Goal: Task Accomplishment & Management: Complete application form

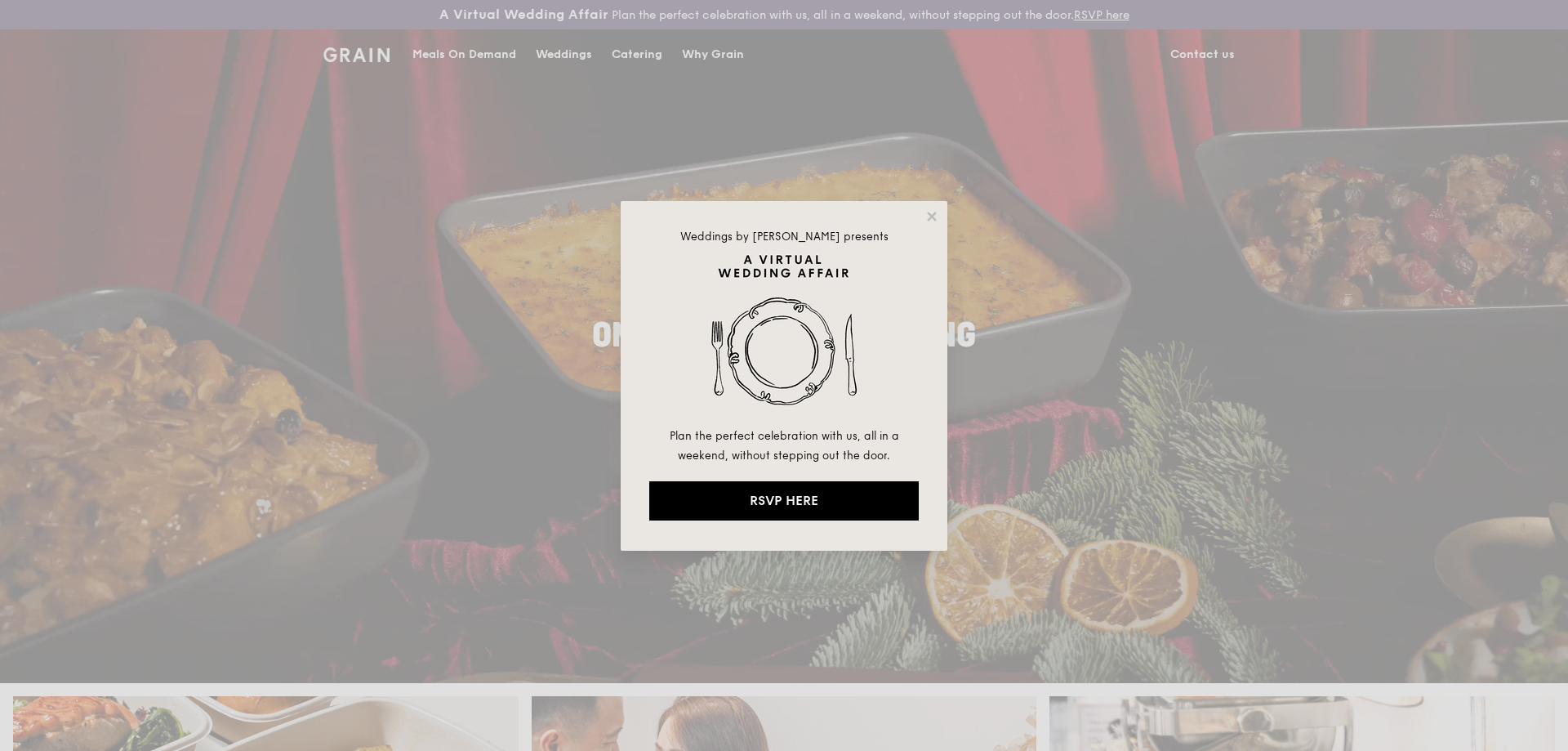
click at [616, 58] on div "Weddings by [PERSON_NAME] presents Plan the perfect celebration with us, all in…" at bounding box center [784, 375] width 1568 height 751
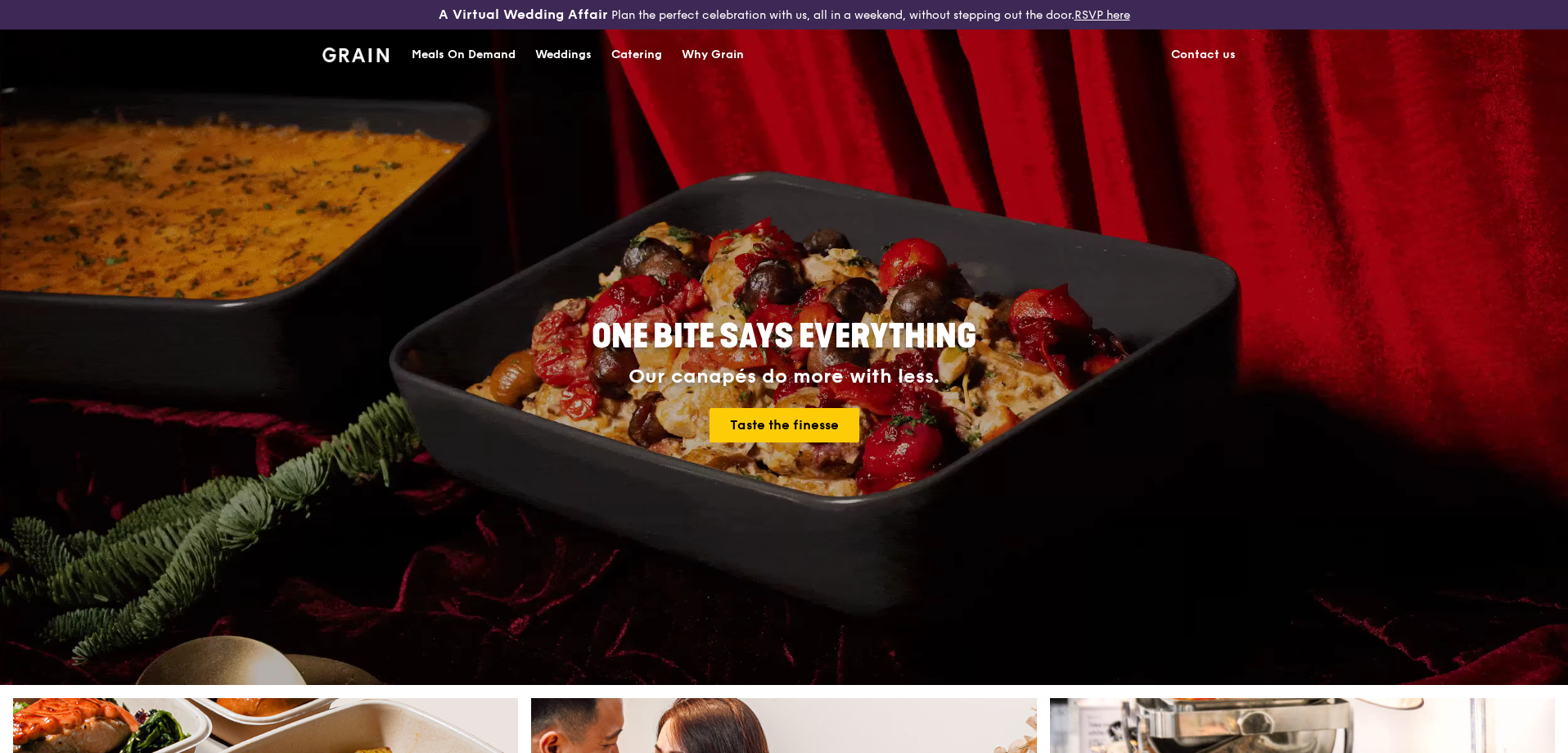
click at [629, 50] on div "Catering" at bounding box center [637, 54] width 51 height 49
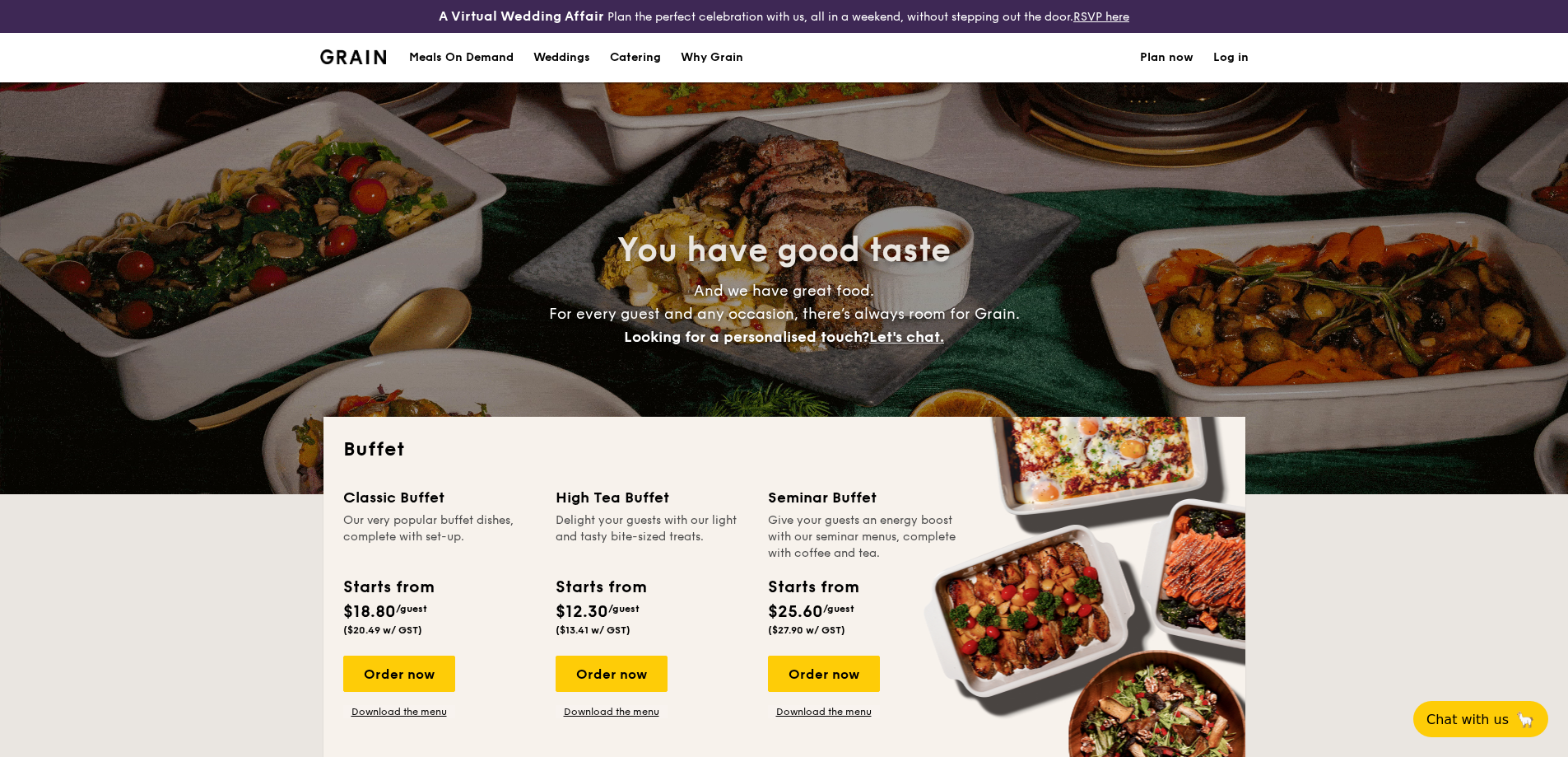
select select
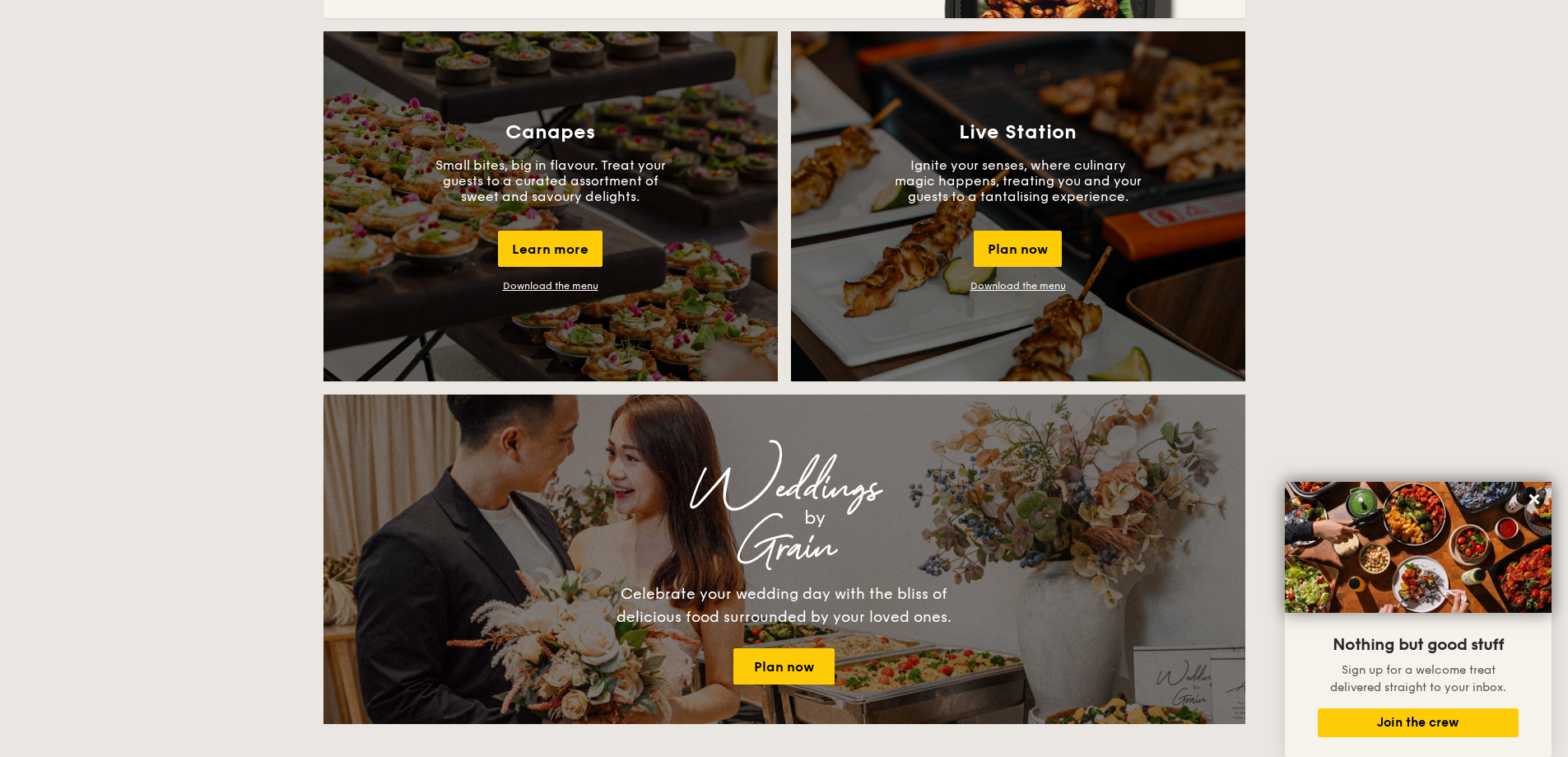
scroll to position [1482, 0]
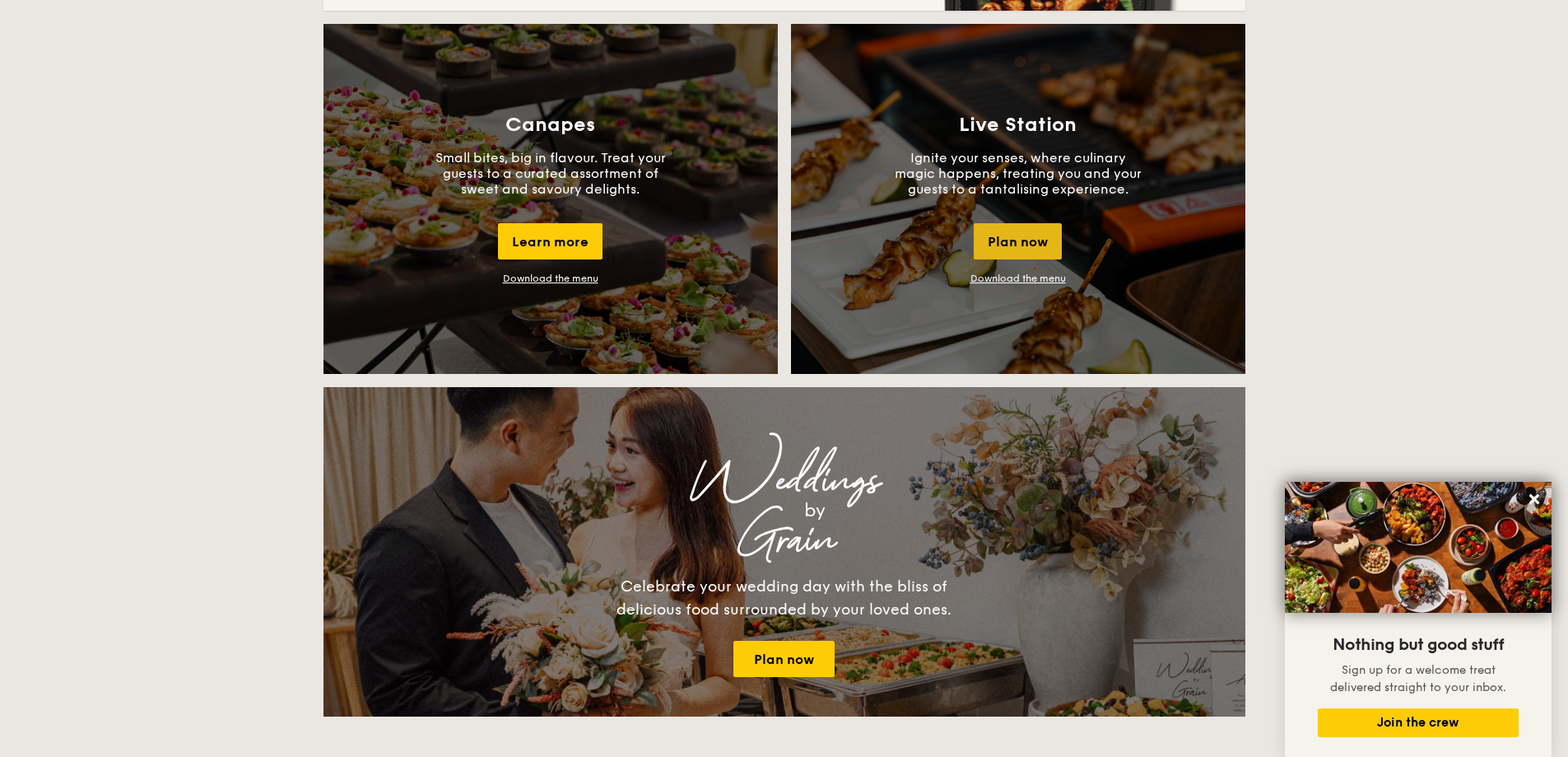
click at [1024, 250] on div "Plan now" at bounding box center [1017, 241] width 88 height 36
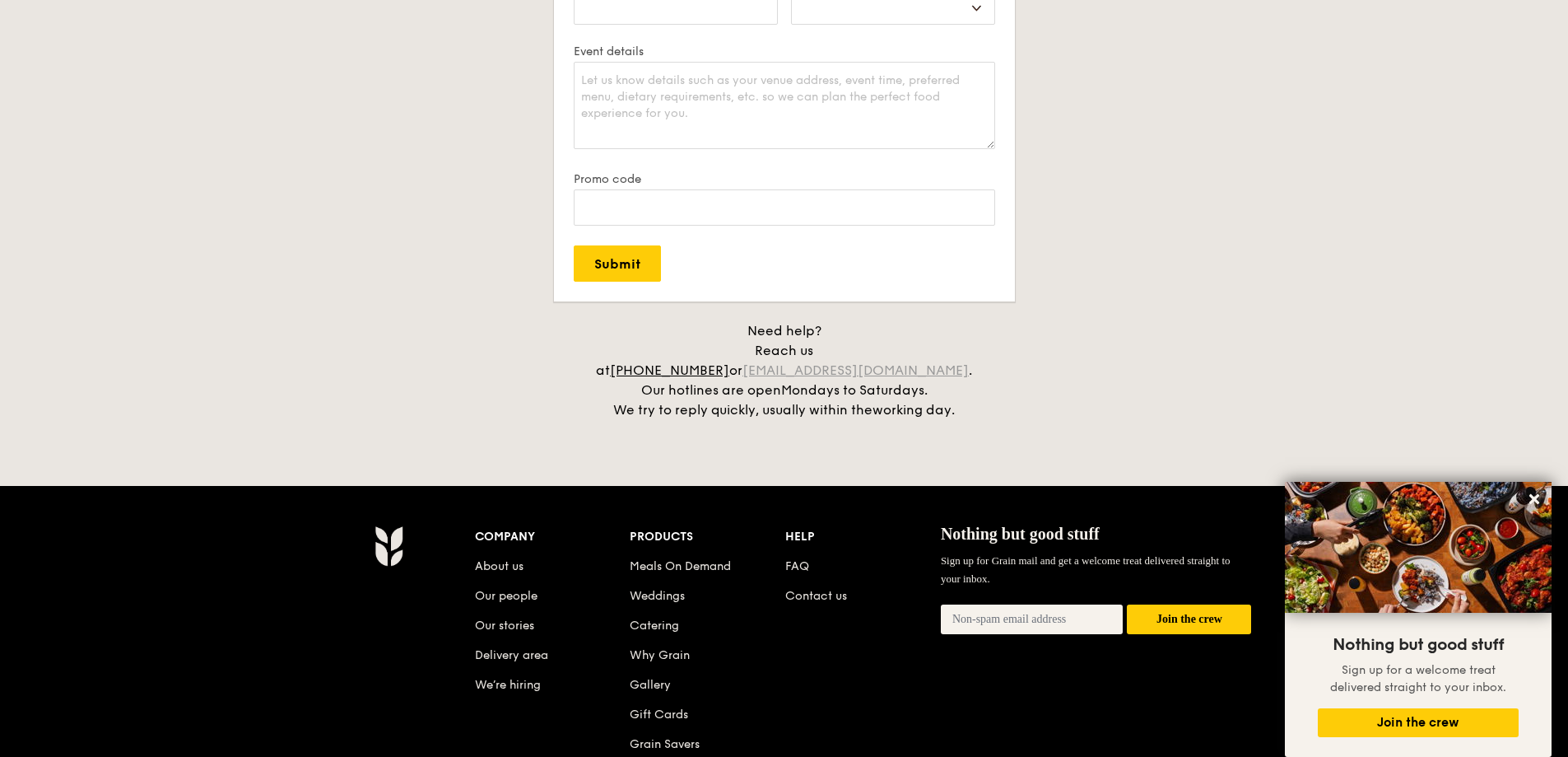
scroll to position [2799, 0]
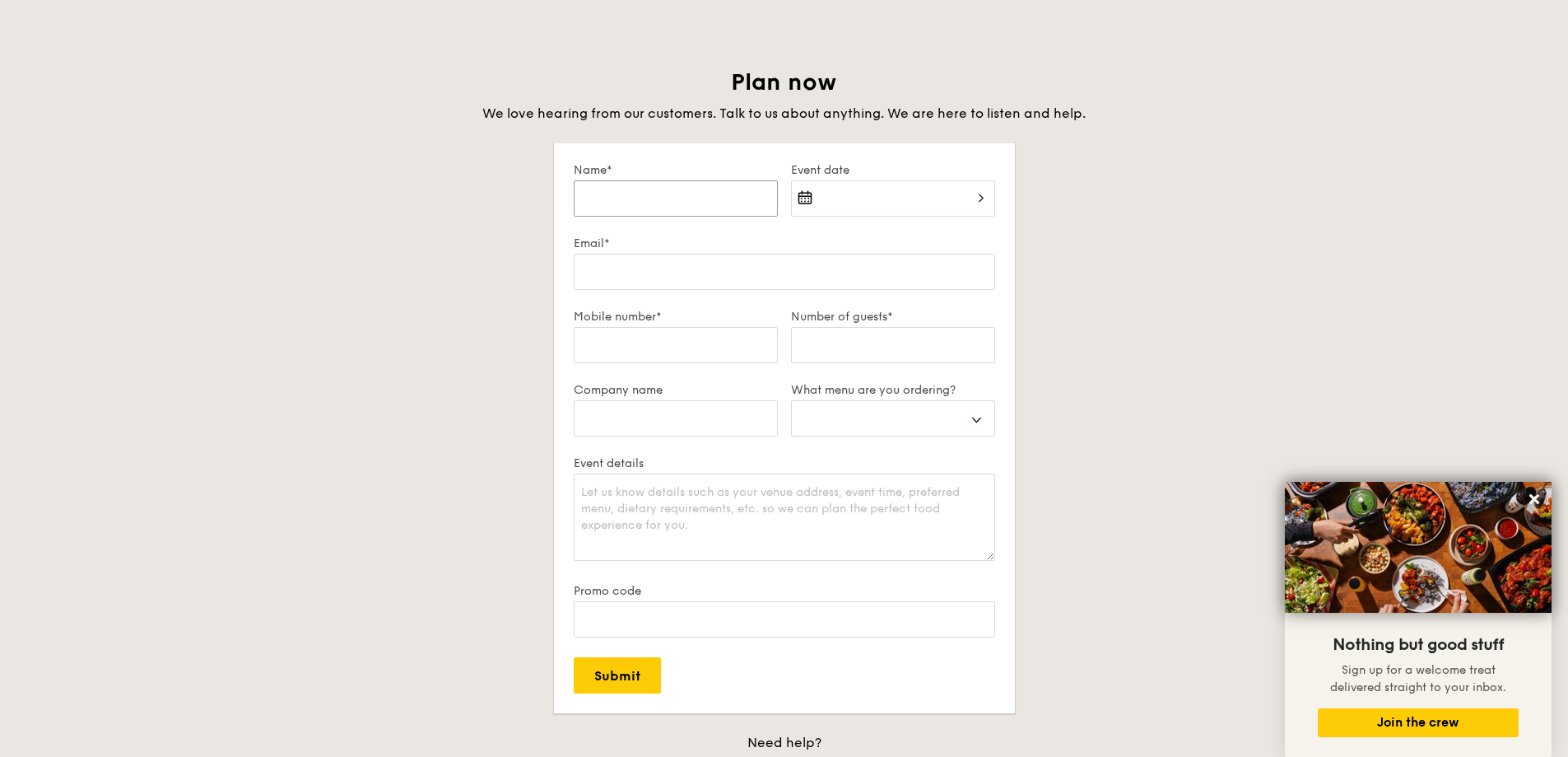
click at [667, 198] on input "Name*" at bounding box center [675, 198] width 204 height 36
type input "G"
select select
type input "Ga"
select select
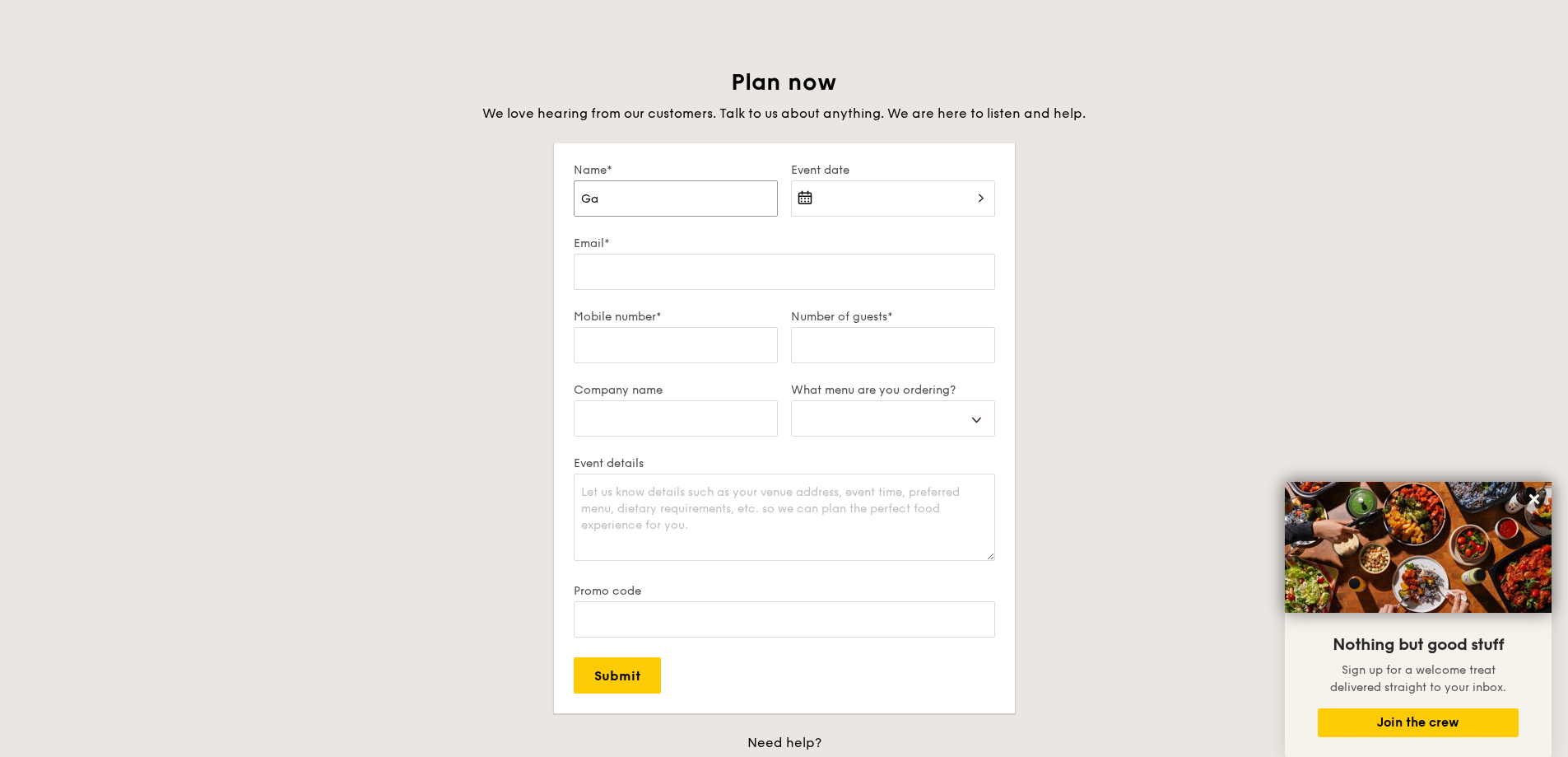
type input "Gab"
select select
type input "Gabr"
select select
type input "Gabre"
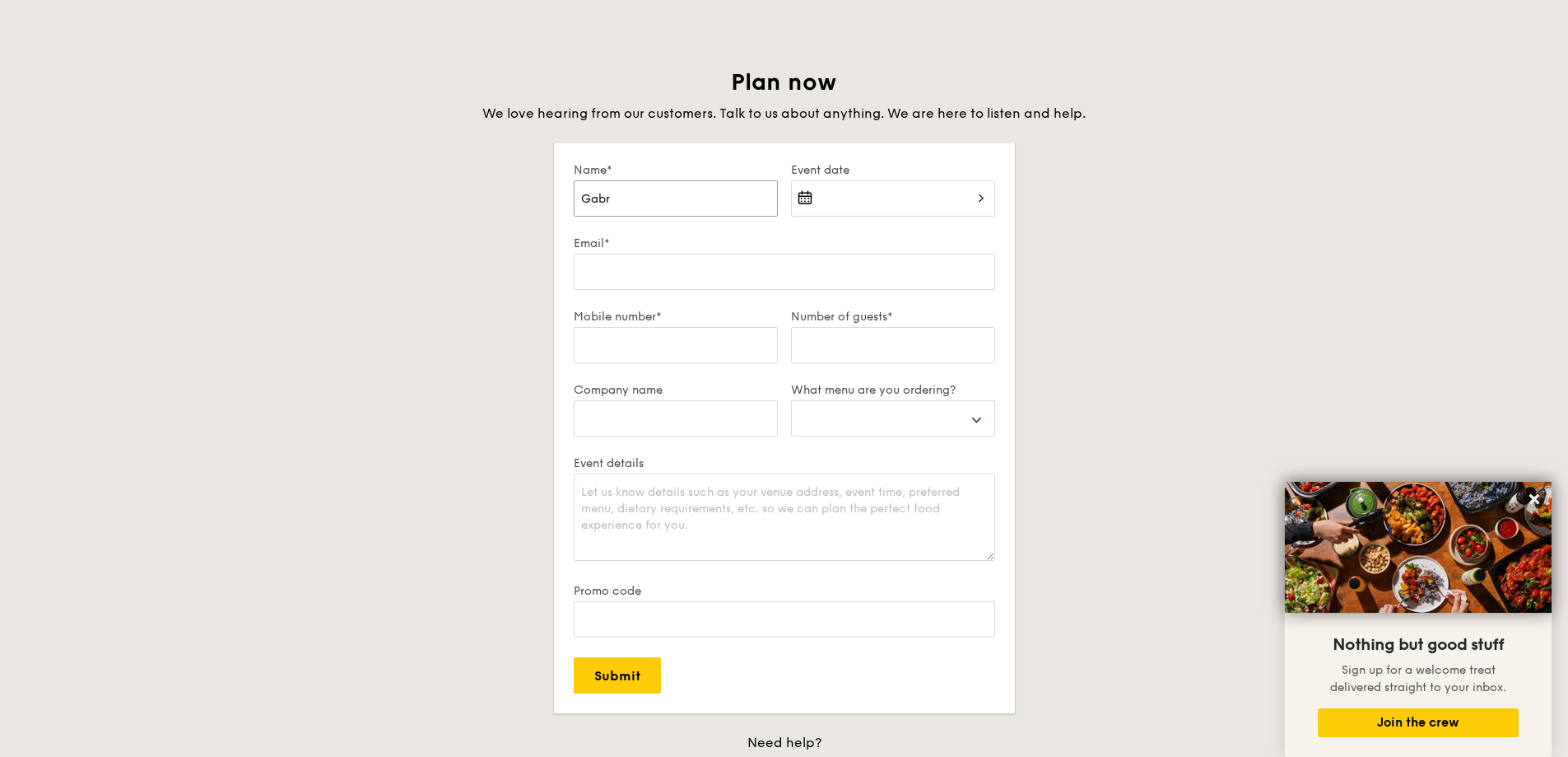
select select
type input "Gabr"
select select
type input "Gabri"
select select
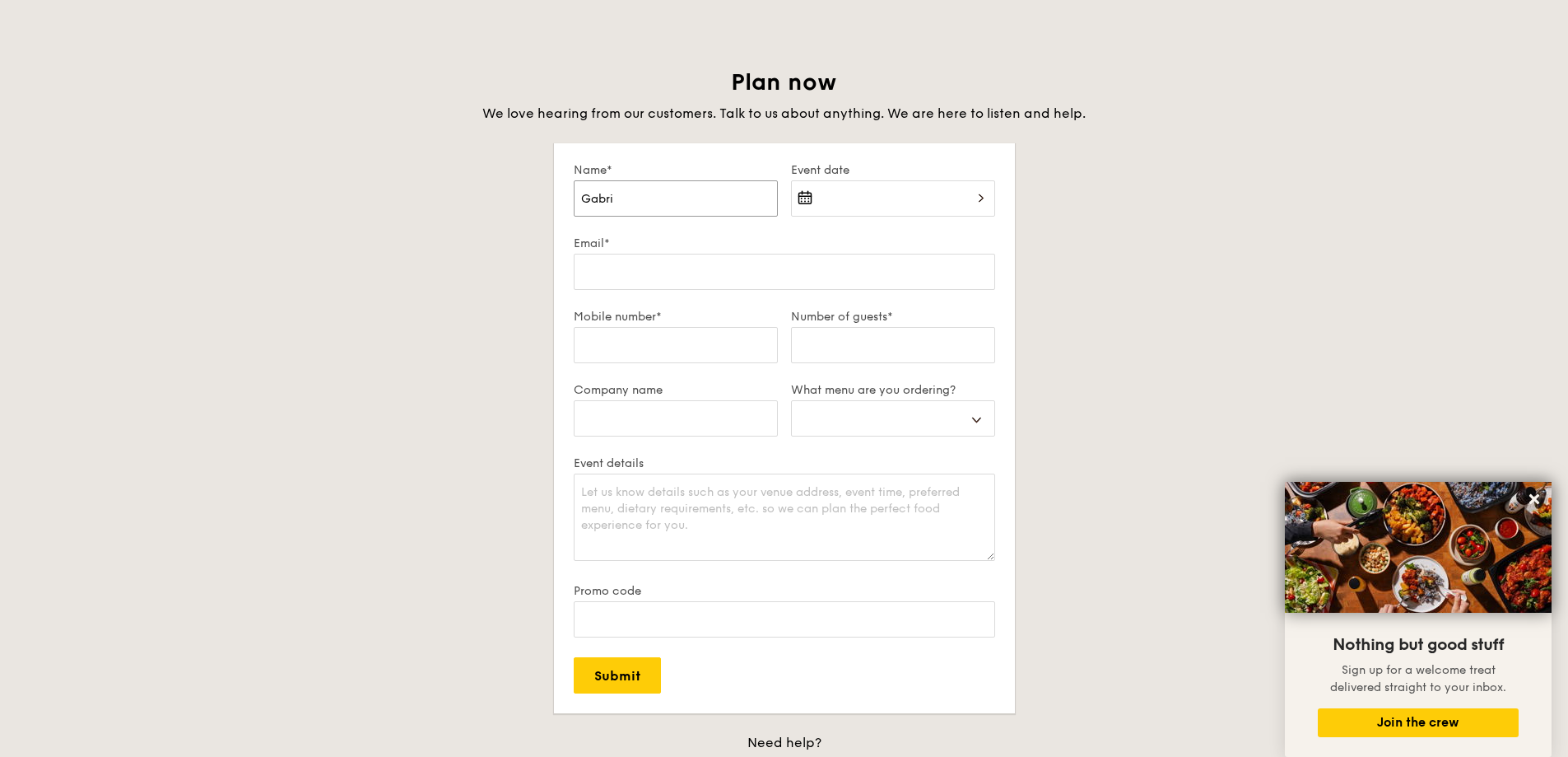
type input "Gabrie"
select select
type input "Gabriel"
select select
type input "Gabriel"
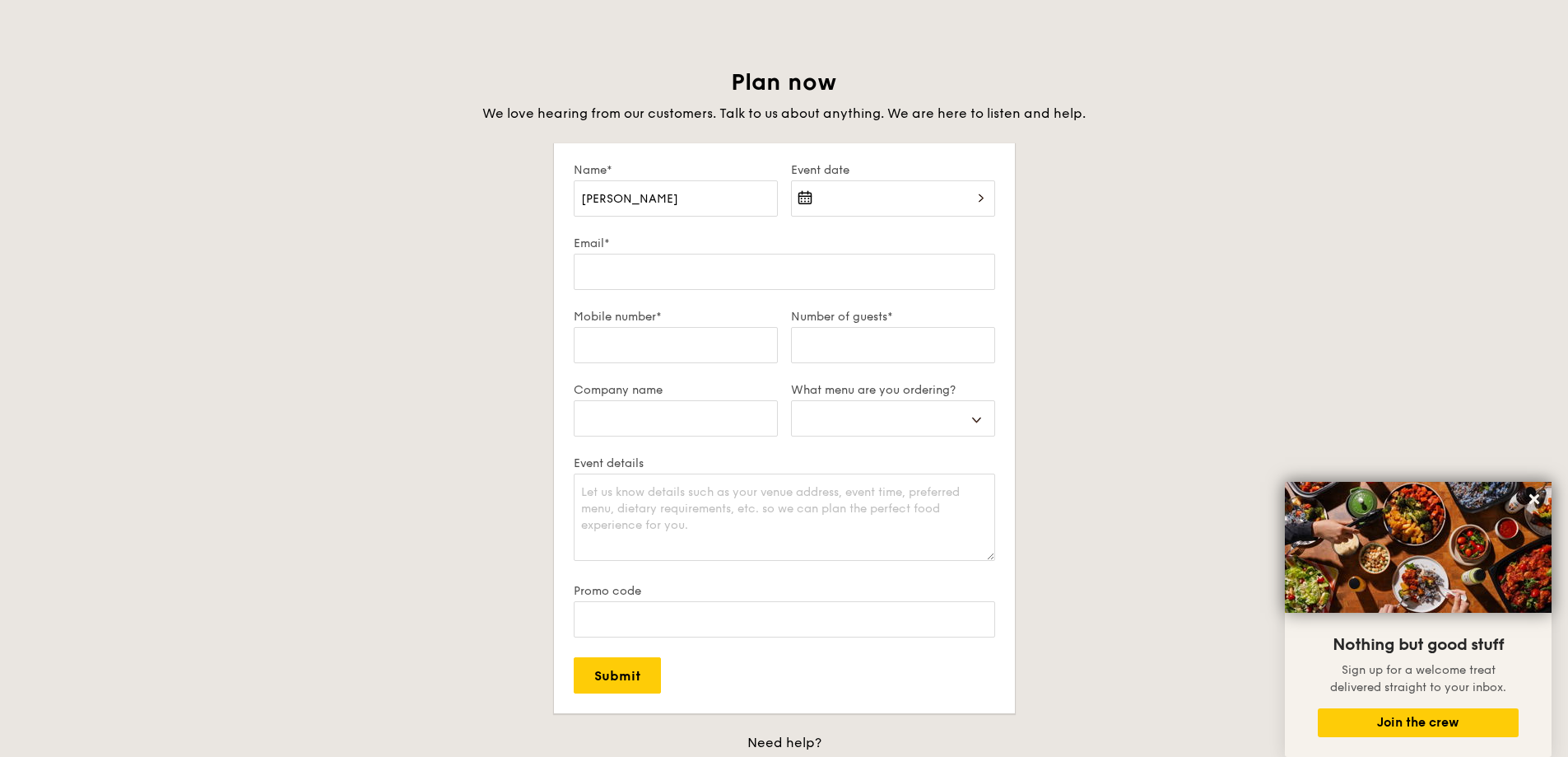
click at [873, 222] on div at bounding box center [893, 208] width 204 height 56
click at [882, 201] on div at bounding box center [893, 208] width 204 height 56
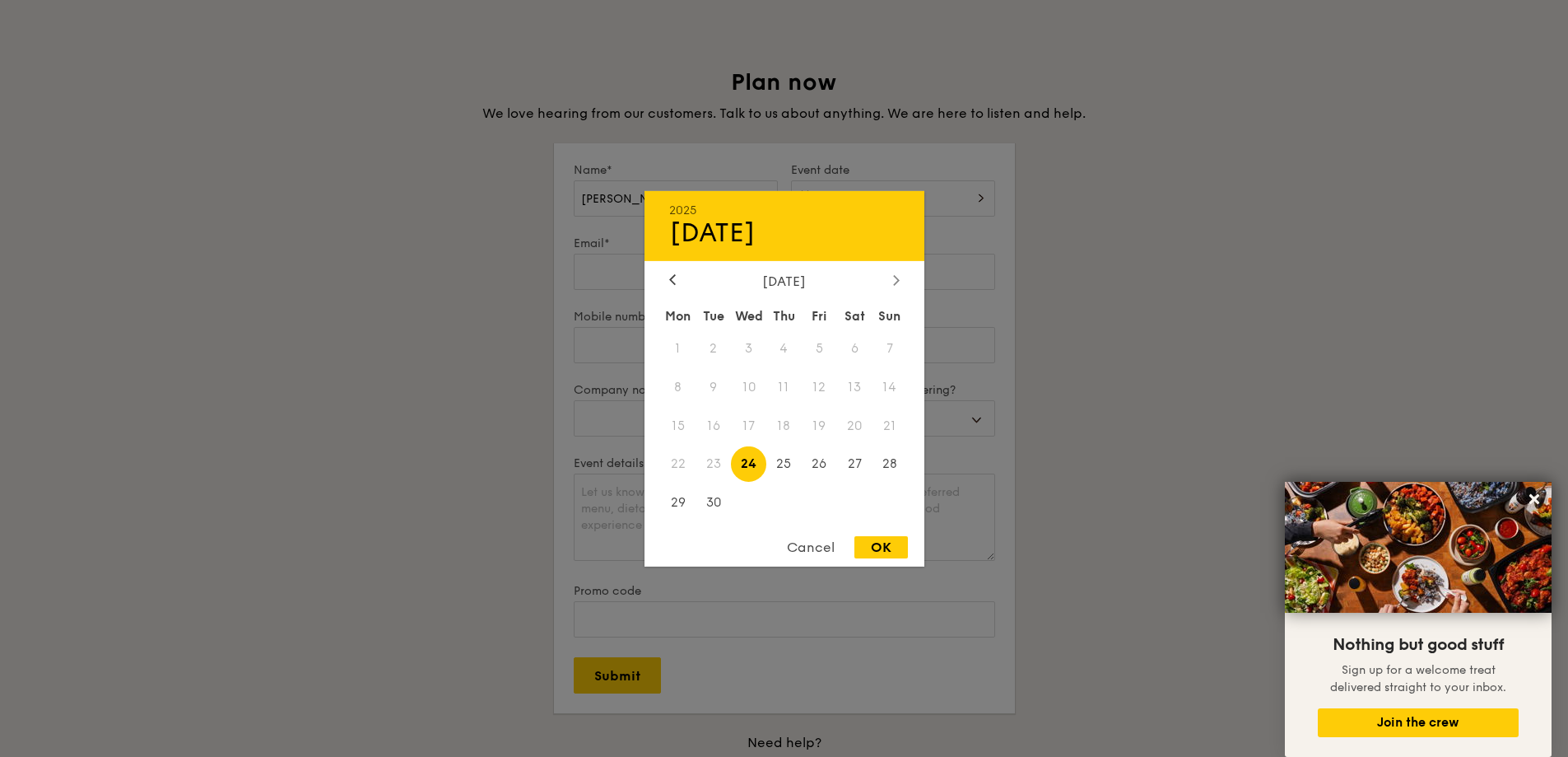
click at [889, 284] on div at bounding box center [896, 280] width 15 height 16
click at [891, 285] on div at bounding box center [896, 280] width 15 height 16
click at [675, 278] on icon at bounding box center [673, 279] width 7 height 11
click at [856, 419] on span "15" at bounding box center [855, 425] width 35 height 35
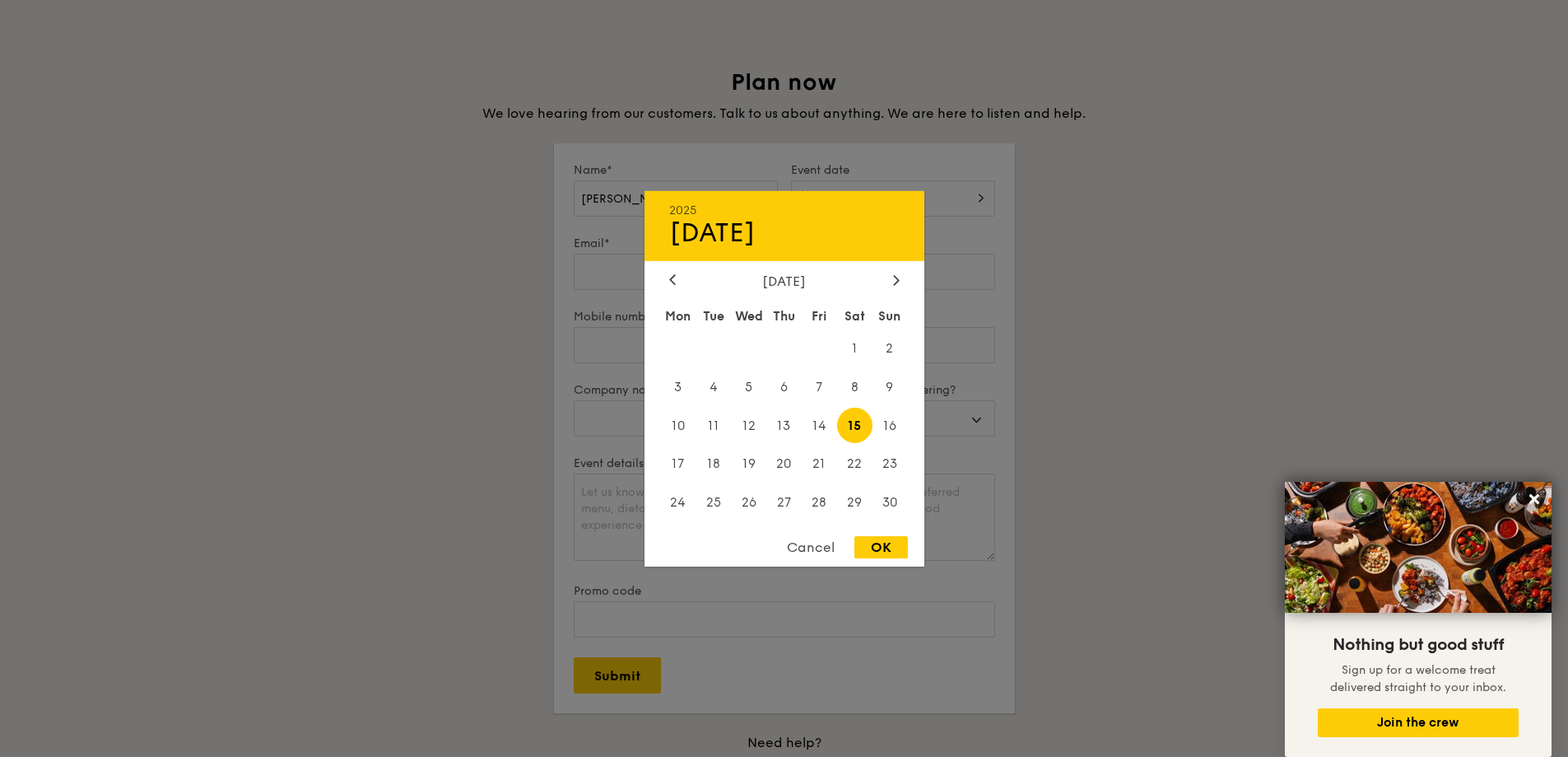
click at [589, 278] on div at bounding box center [784, 378] width 1568 height 757
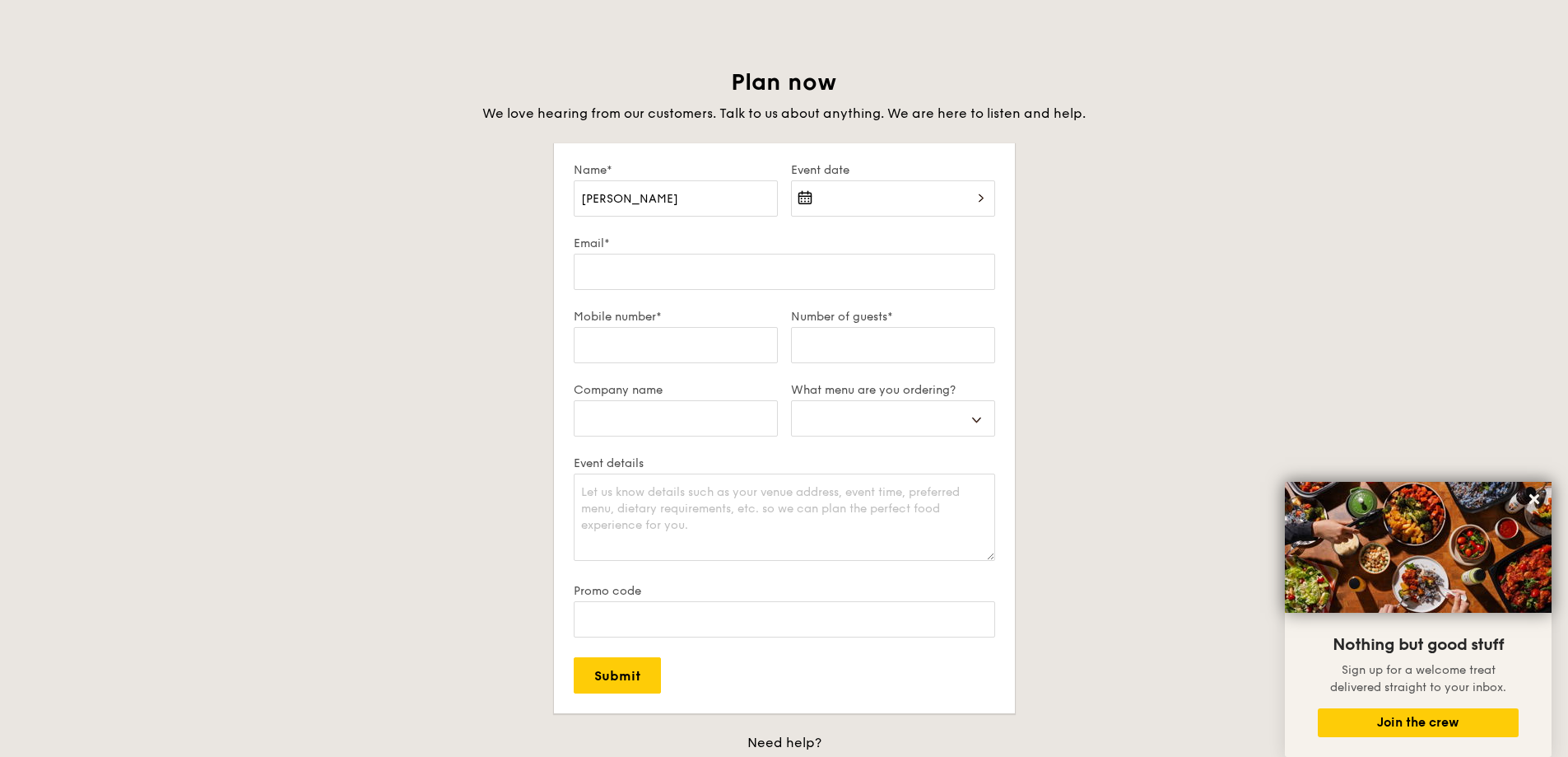
click at [632, 271] on div at bounding box center [784, 378] width 1568 height 757
click at [639, 271] on input "Email*" at bounding box center [784, 271] width 422 height 36
type input "g"
select select
type input "ga"
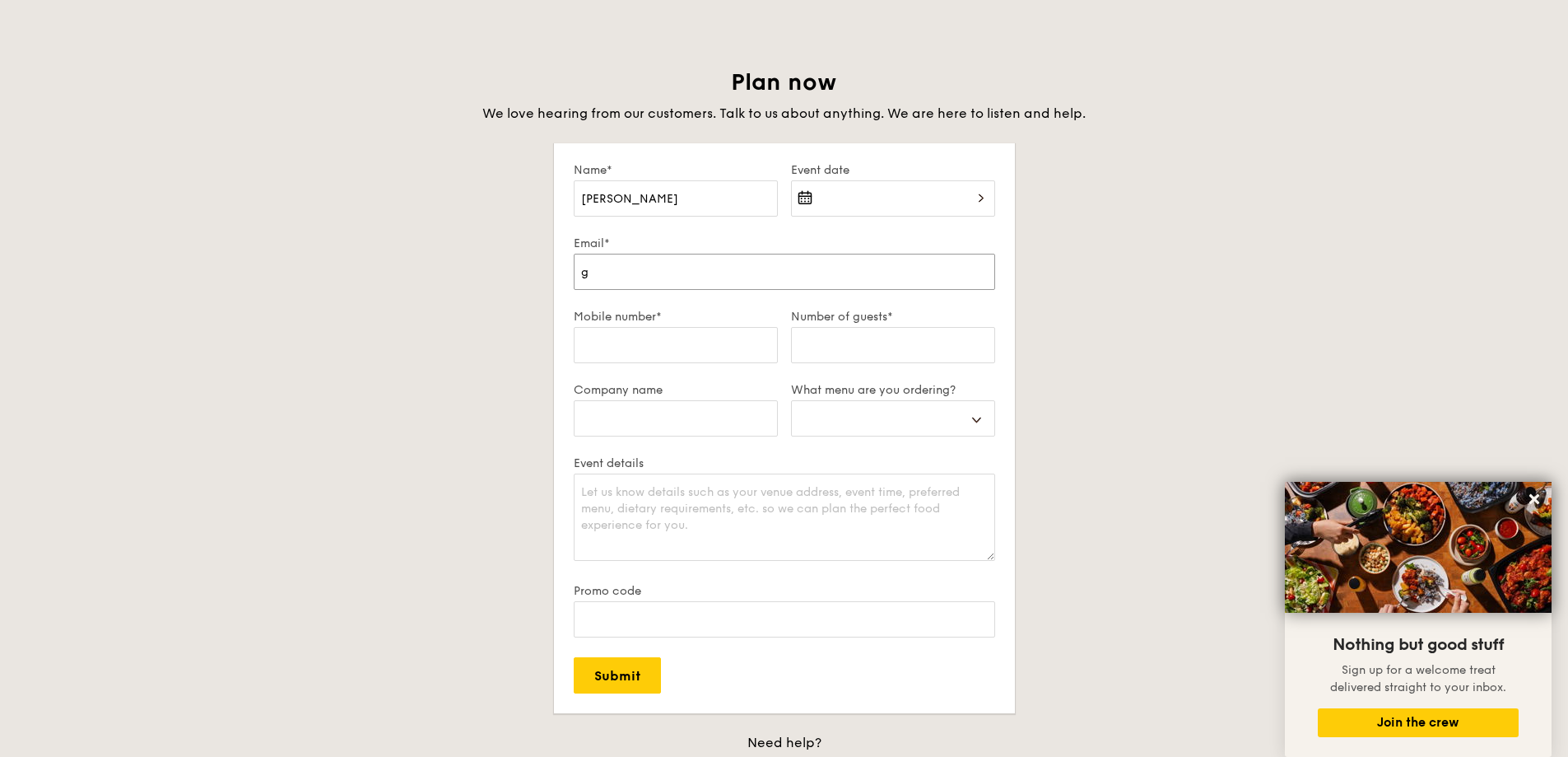
select select
type input "gab"
select select
type input "gabg"
select select
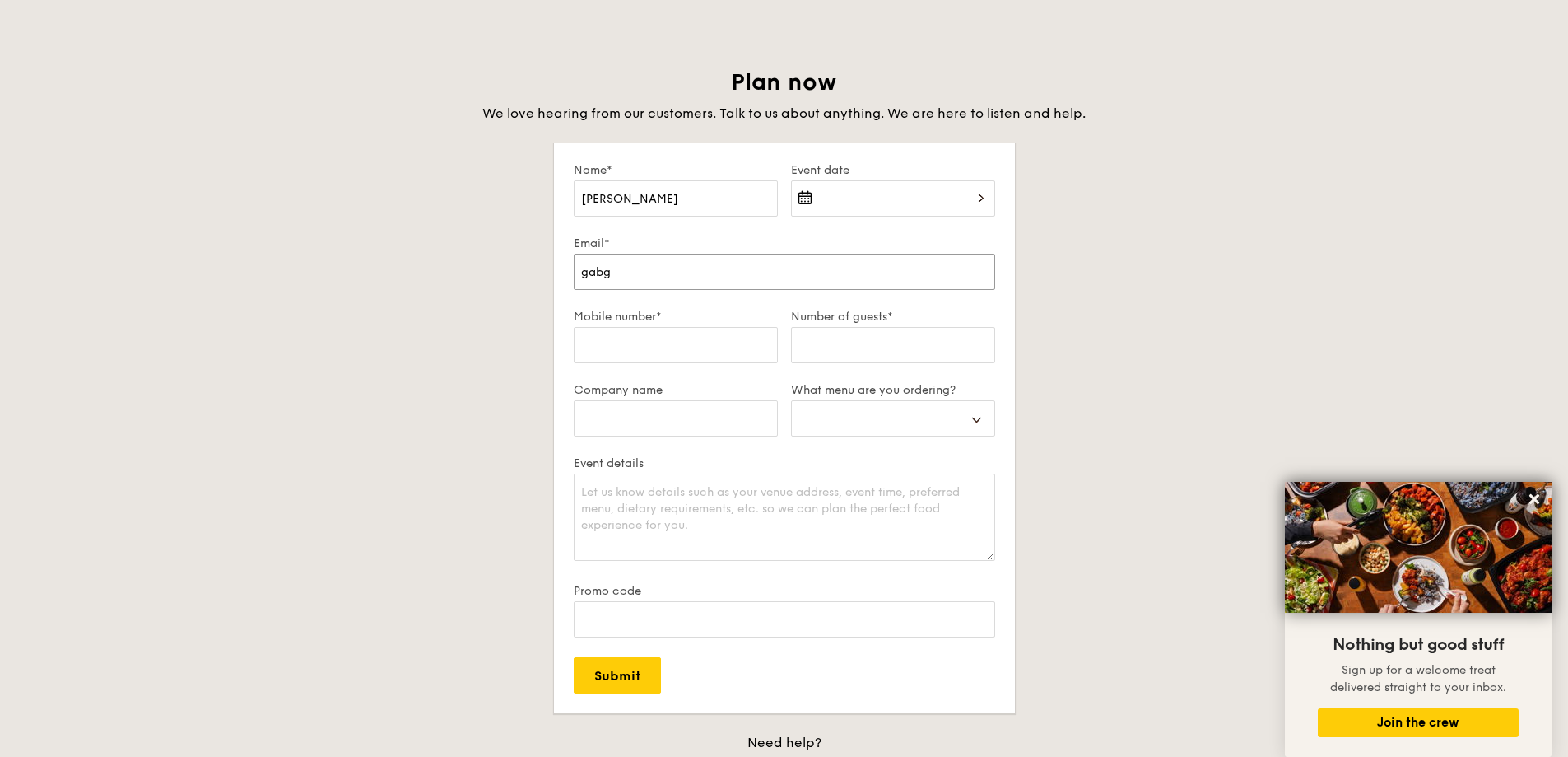
type input "gabgy"
select select
type input "gabgyl"
select select
type input "gabgyl@"
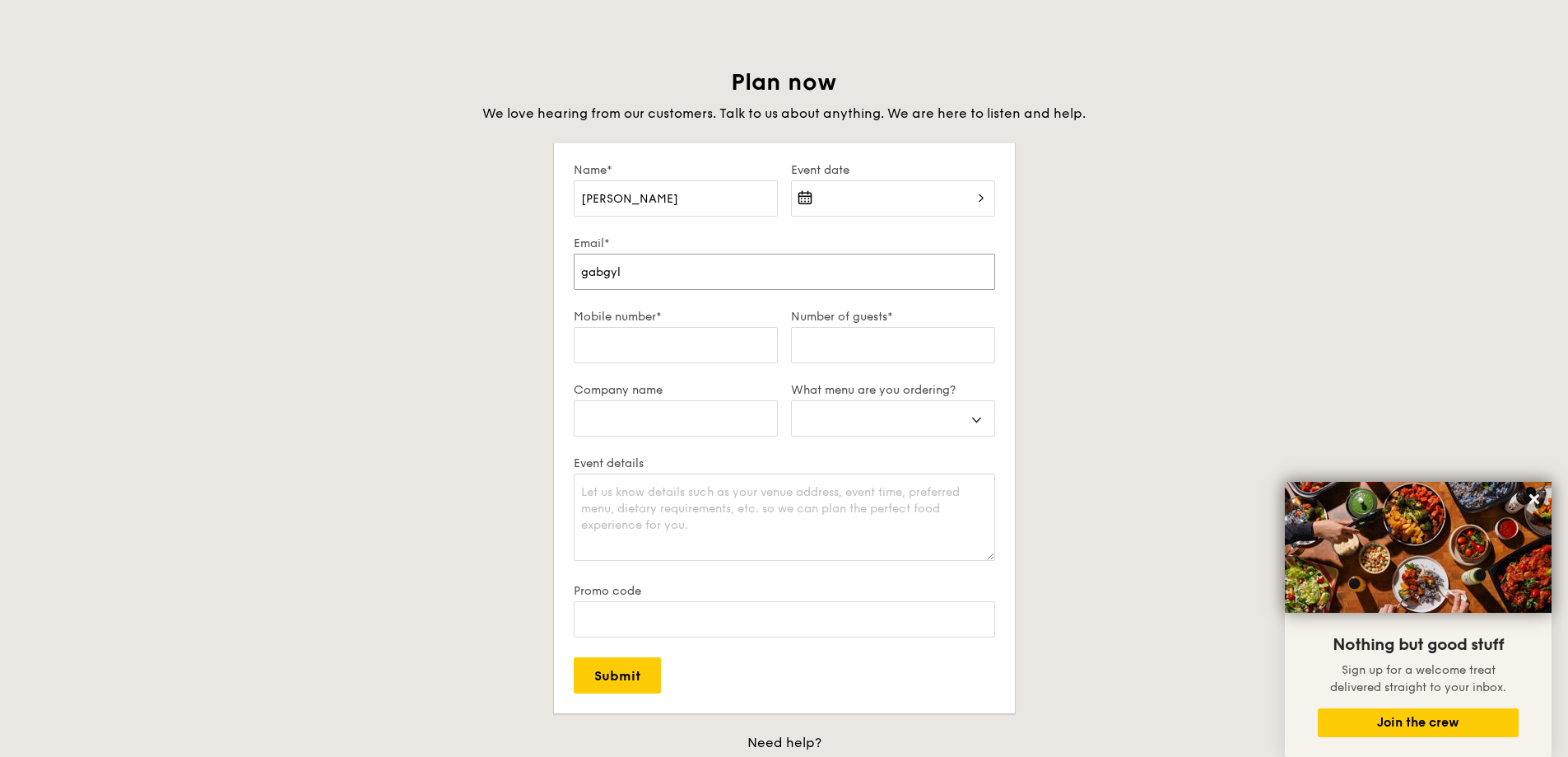
select select
type input "gabgyl@g"
select select
type input "gabgyl@gm"
select select
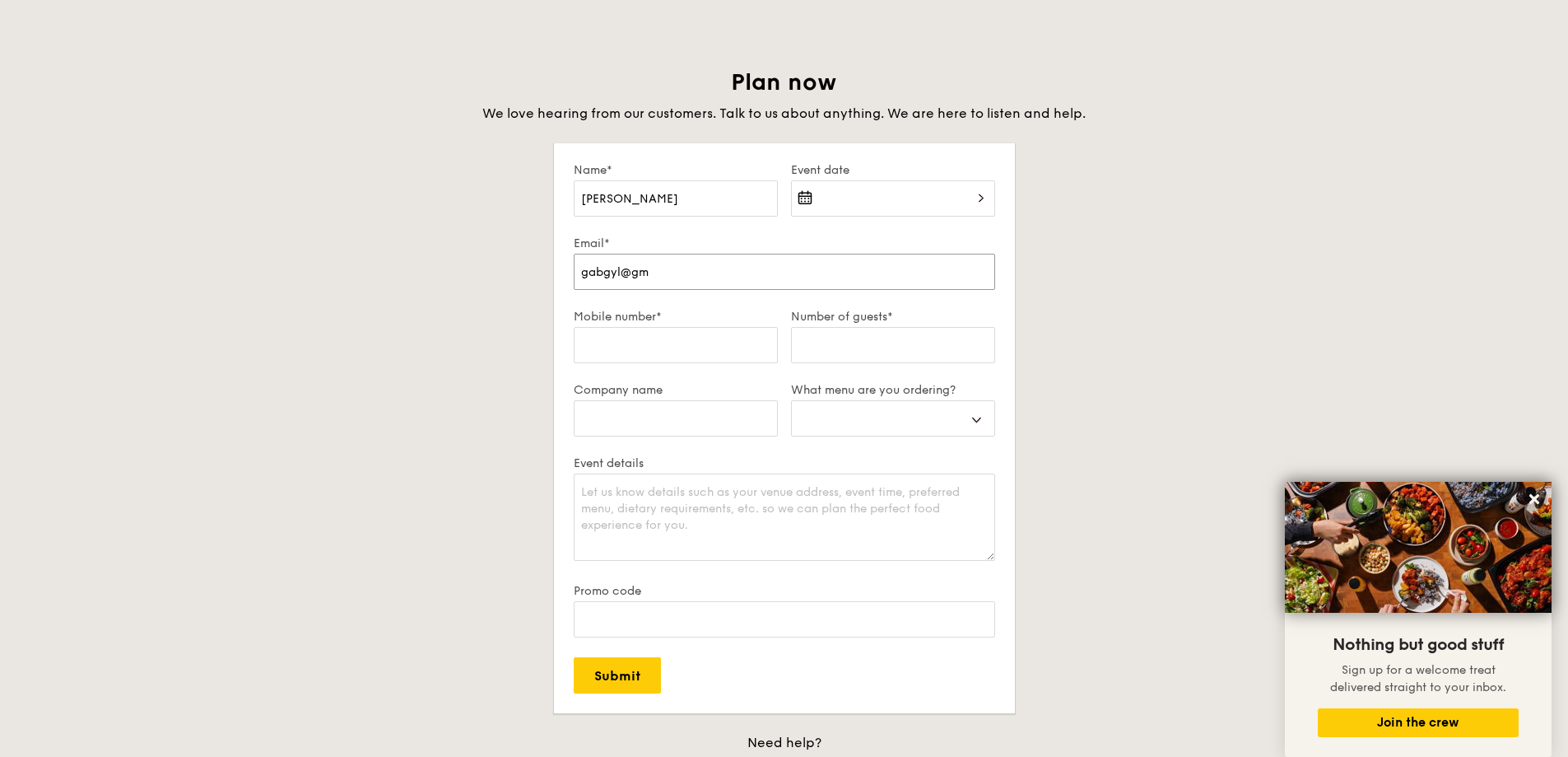
type input "gabgyl@gma"
select select
type input "gabgyl@gmai"
select select
type input "gabgyl@gmail"
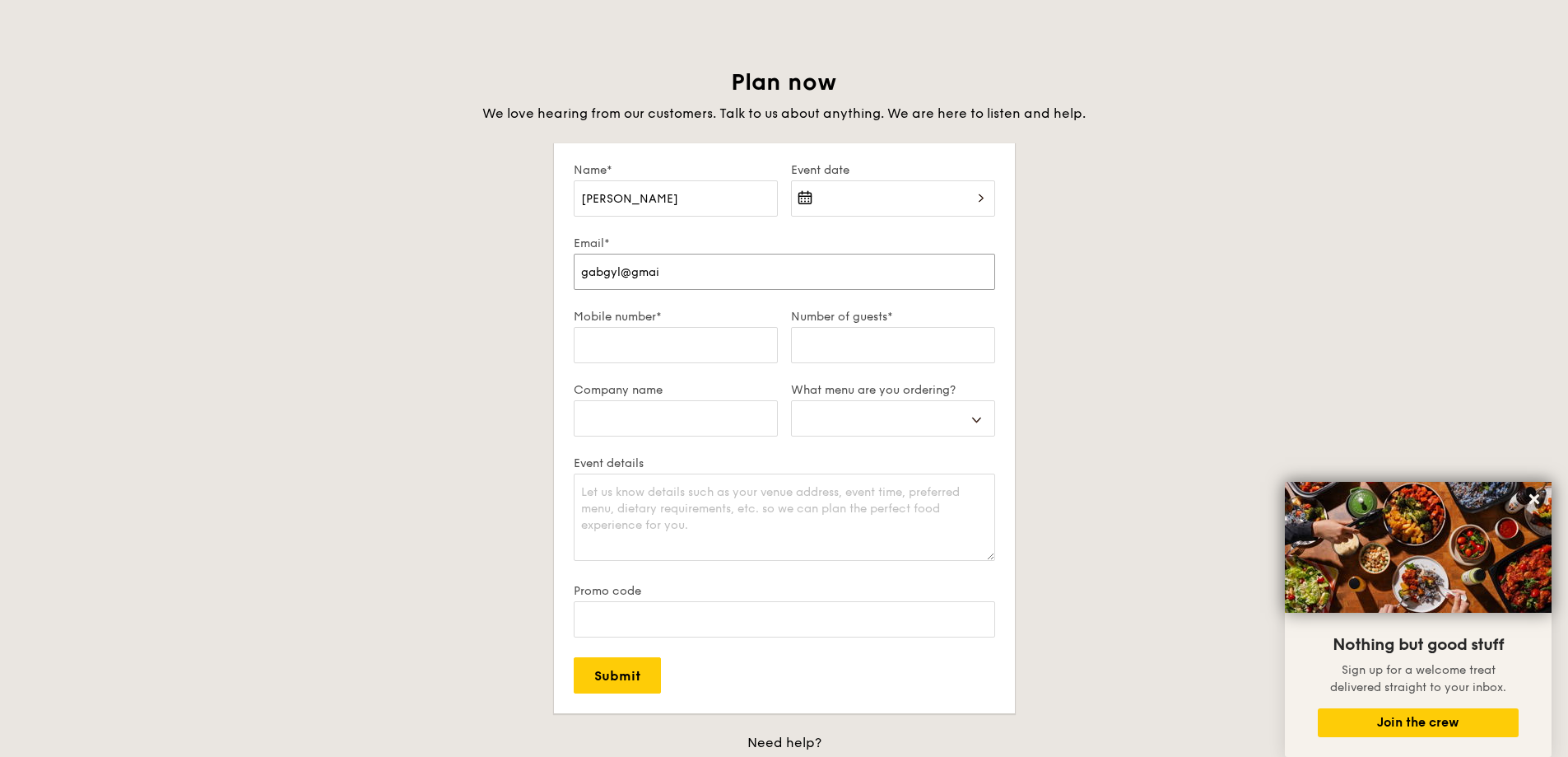
select select
type input "gabgyl@gmail."
select select
type input "gabgyl@gmail.c"
select select
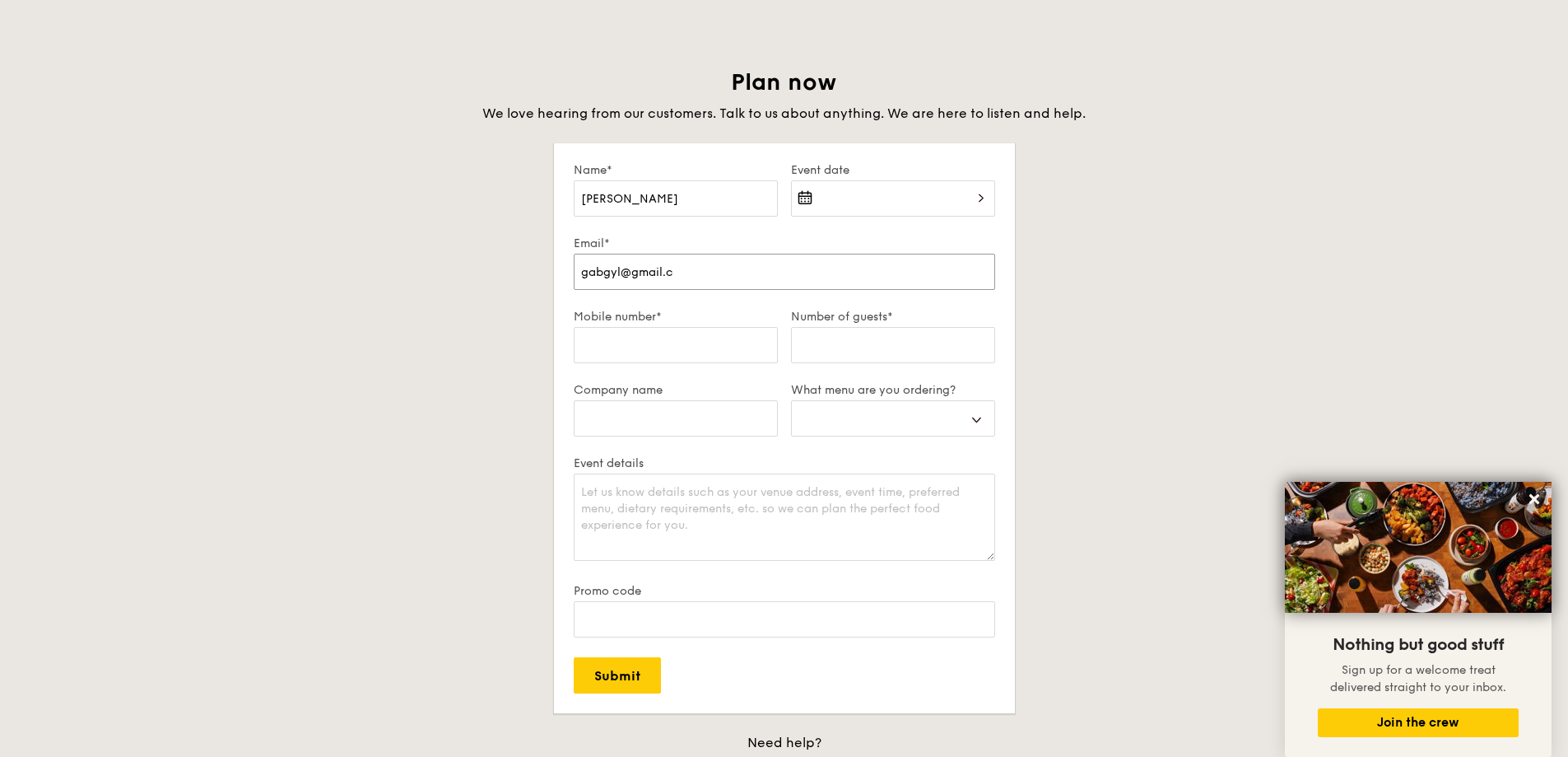
type input "gabgyl@gmail.co"
select select
type input "gabgyl@gmail.com"
select select
type input "gabgyl@gmail.com"
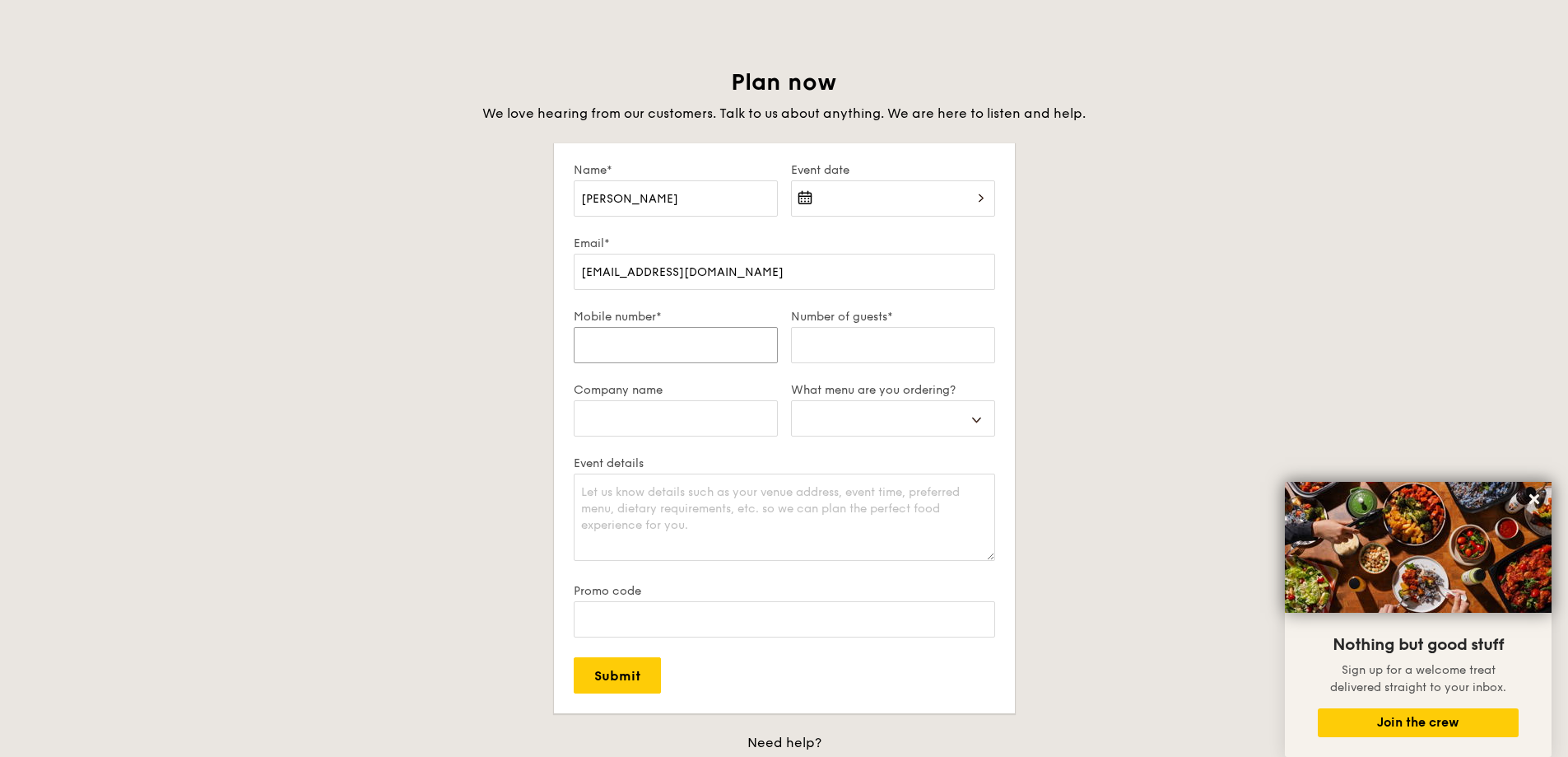
type input "9"
select select
type input "91"
select select
type input "910"
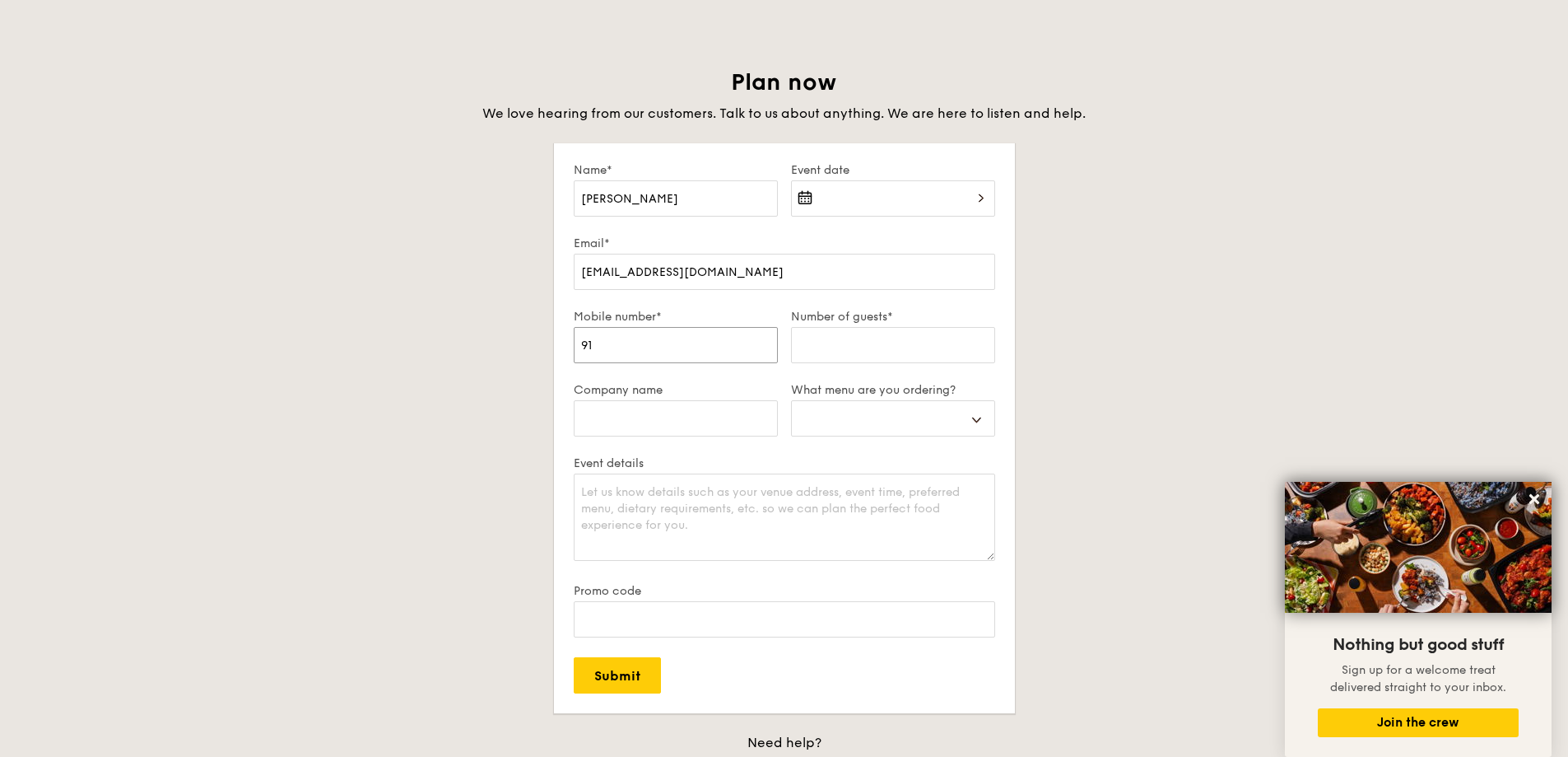
select select
type input "9101"
select select
type input "91013"
select select
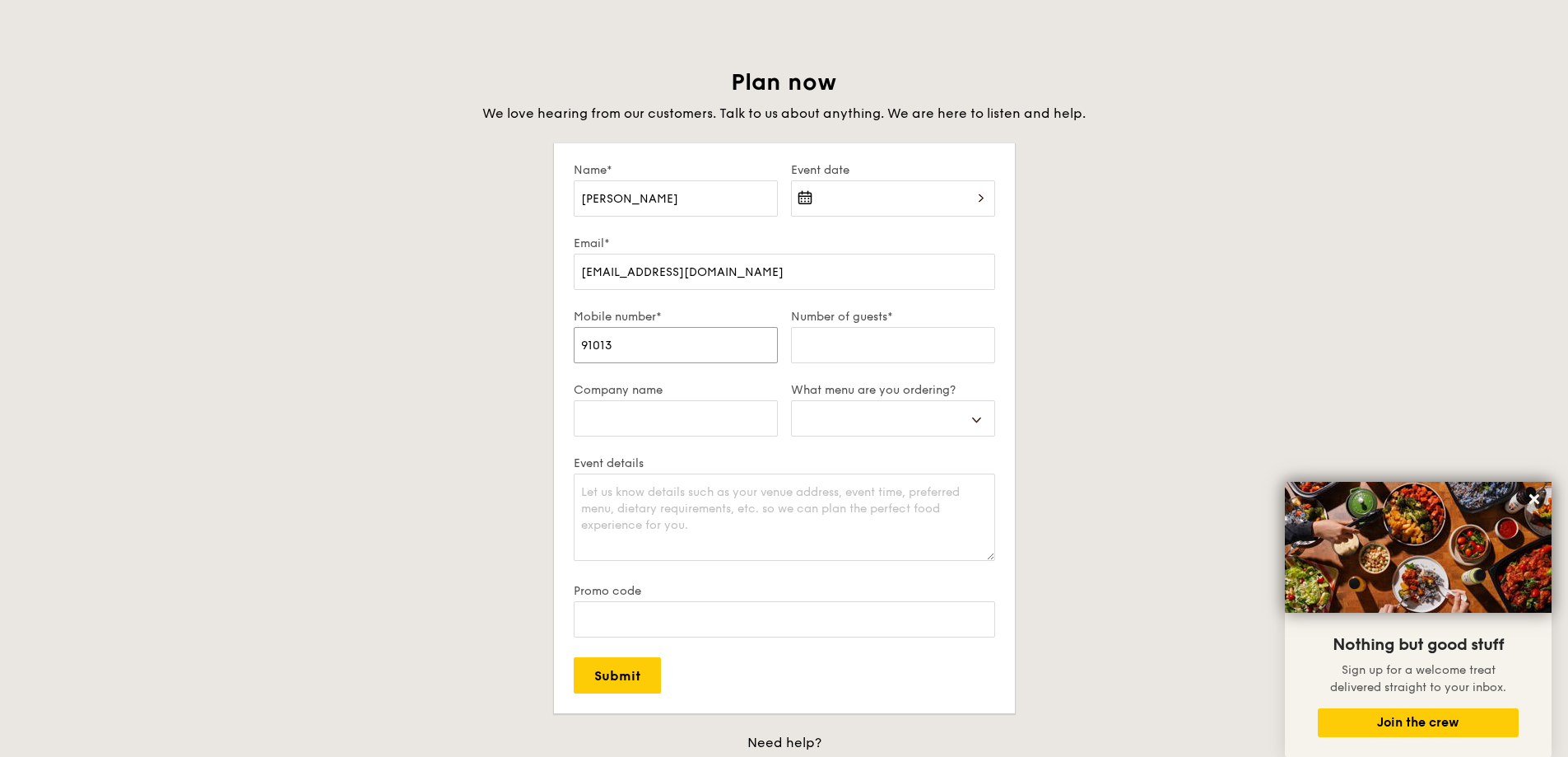
type input "910139"
select select
type input "9101396"
select select
type input "91013964"
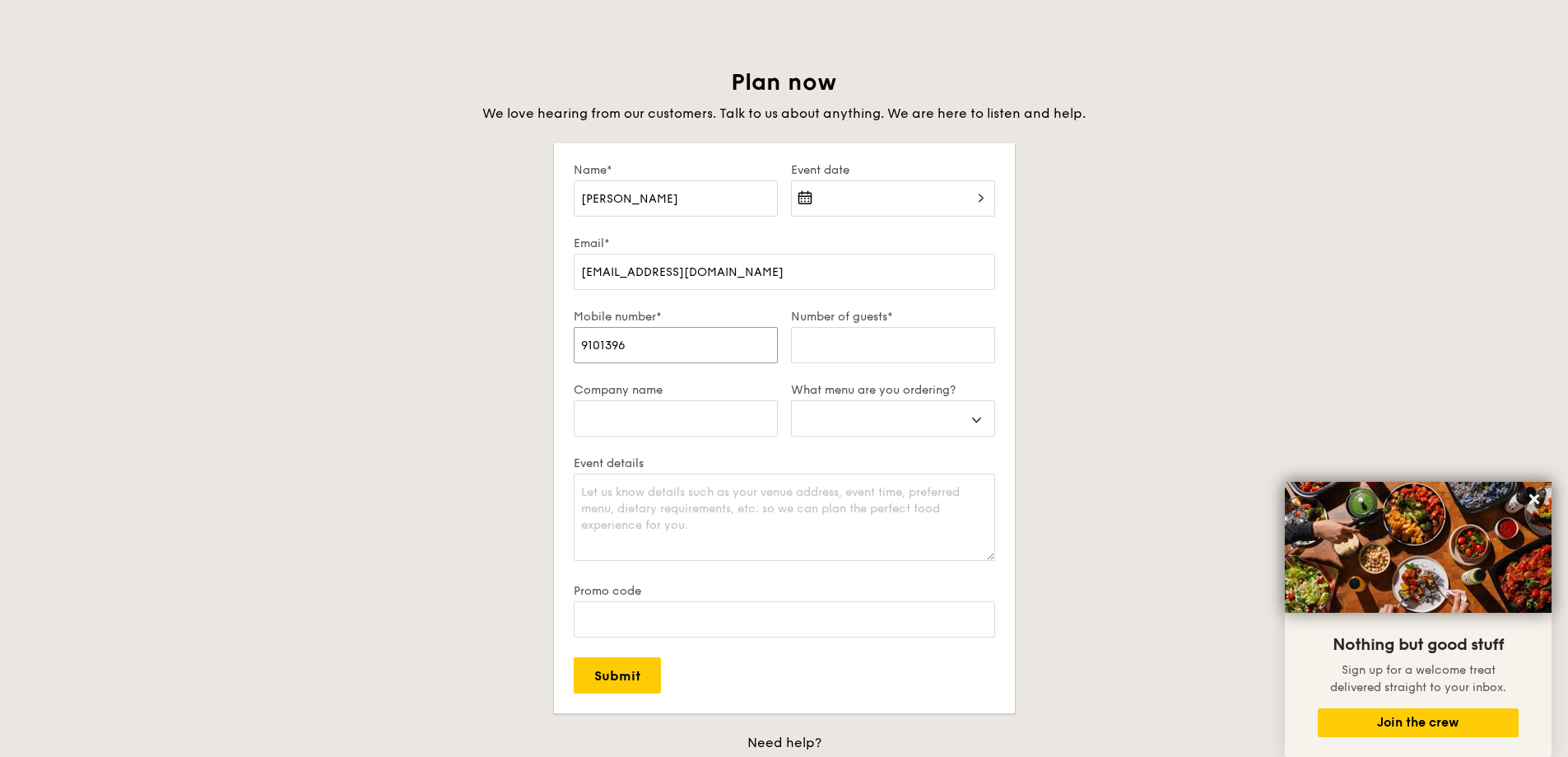
select select
type input "91013964"
type input "2"
select select
type input "20"
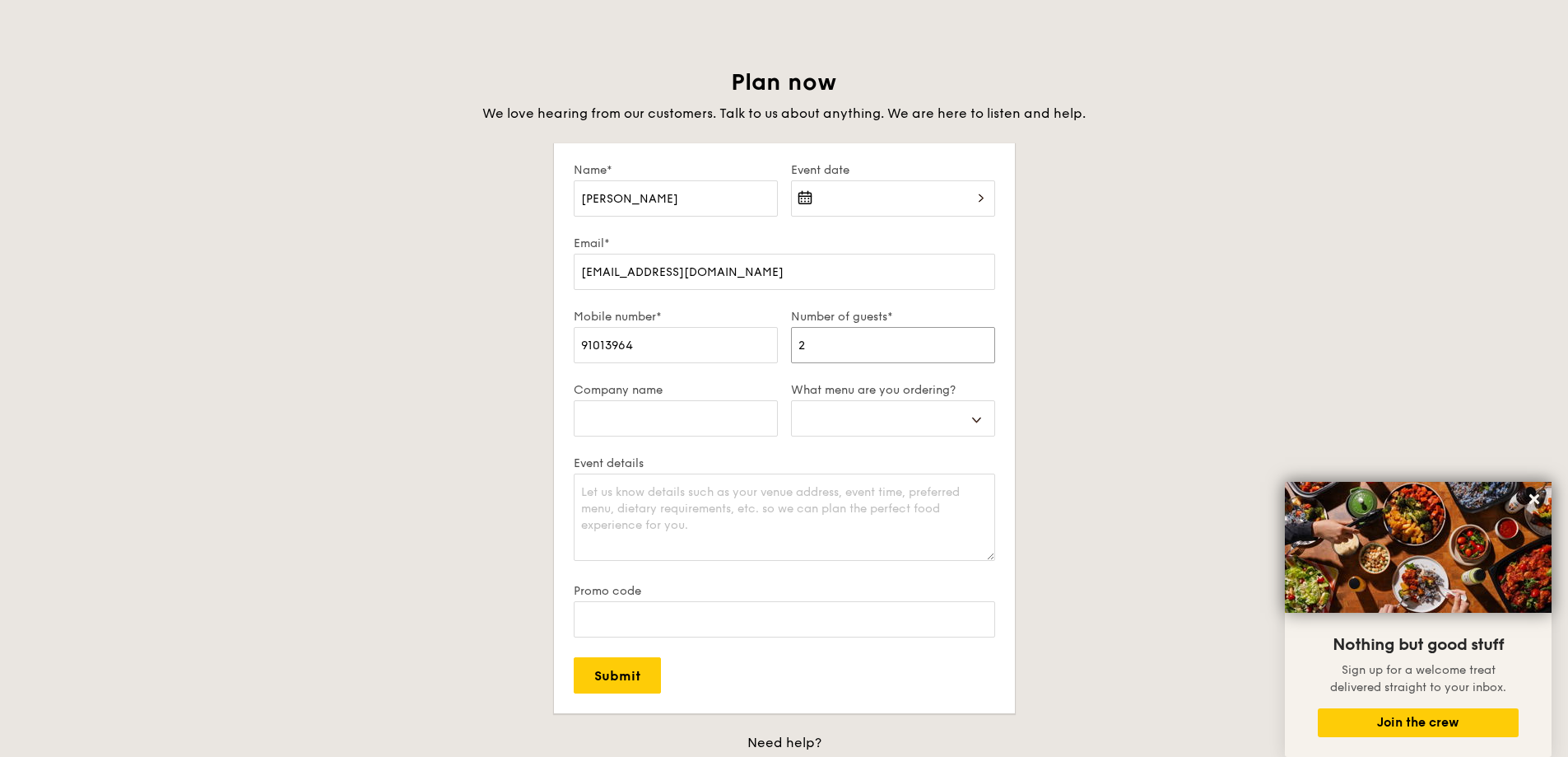
select select
type input "20"
click at [716, 412] on input "Company name" at bounding box center [675, 418] width 204 height 36
click at [748, 425] on input "Company name" at bounding box center [675, 418] width 204 height 36
type input "F"
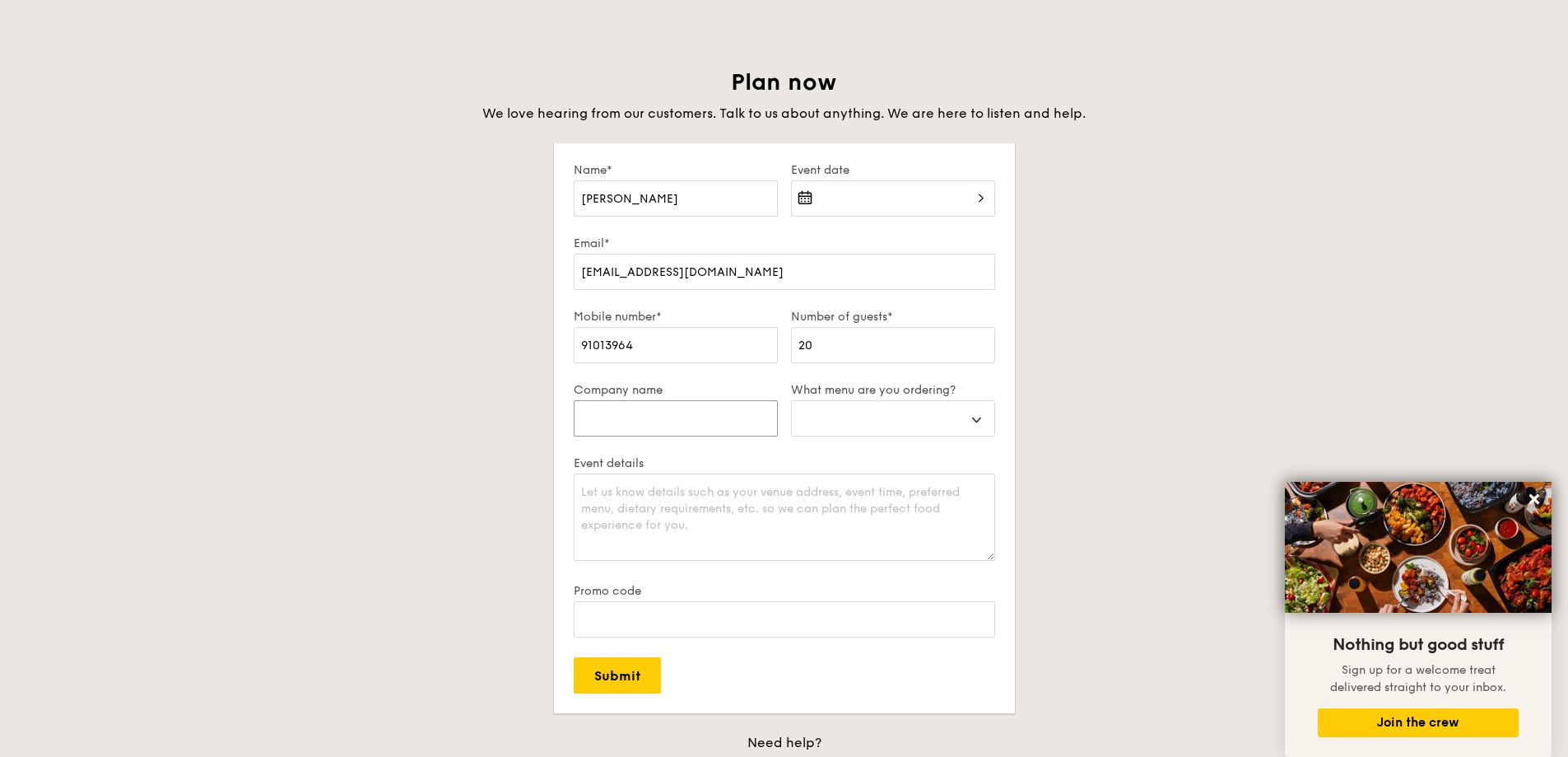
select select
type input "Fo"
select select
type input "For"
select select
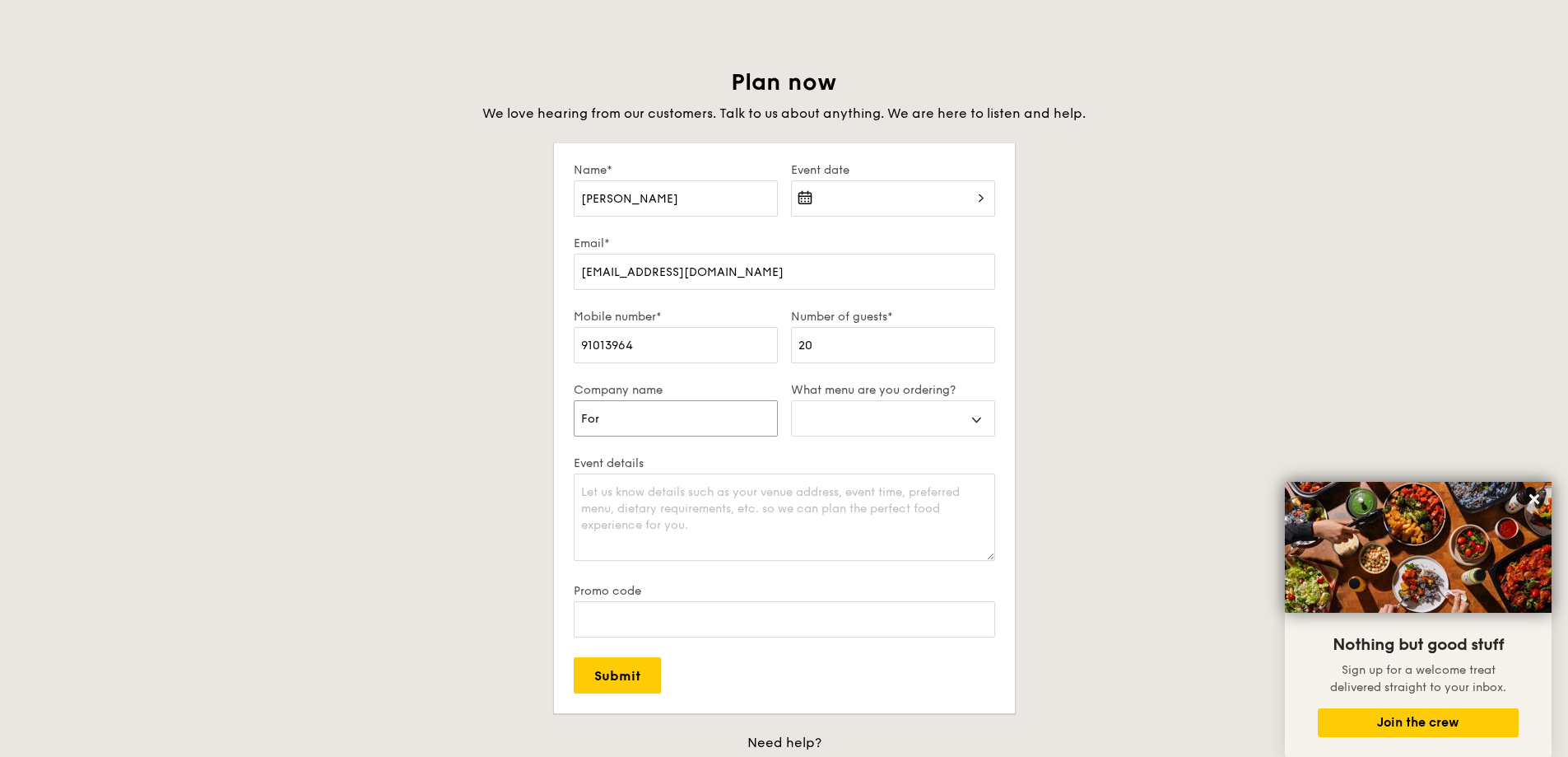
type input "For"
select select
type input "For p"
select select
type input "For pe"
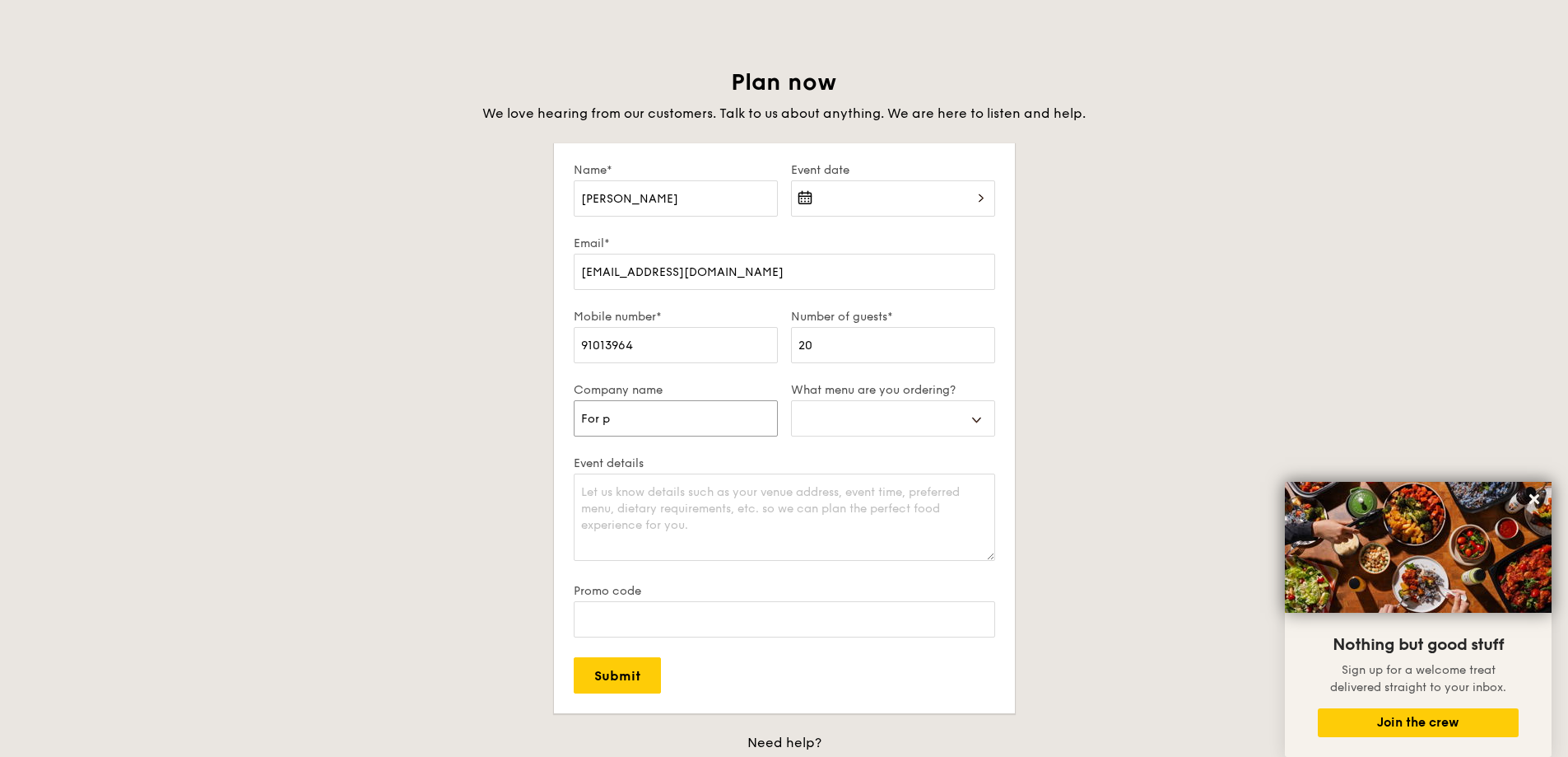
select select
type input "For per"
select select
type input "For pers"
select select
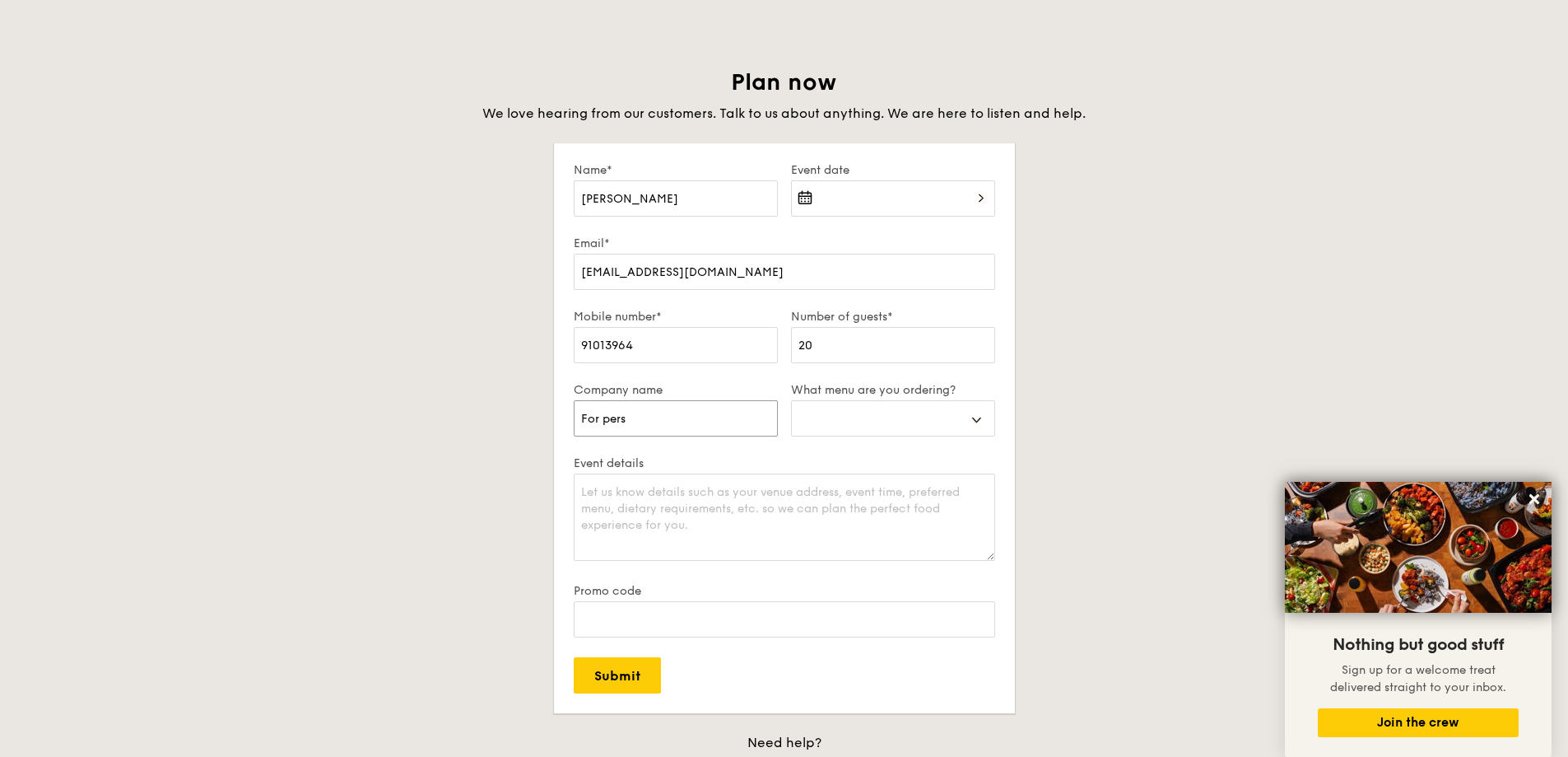
type input "For perso"
select select
type input "For person"
select select
type input "For persona"
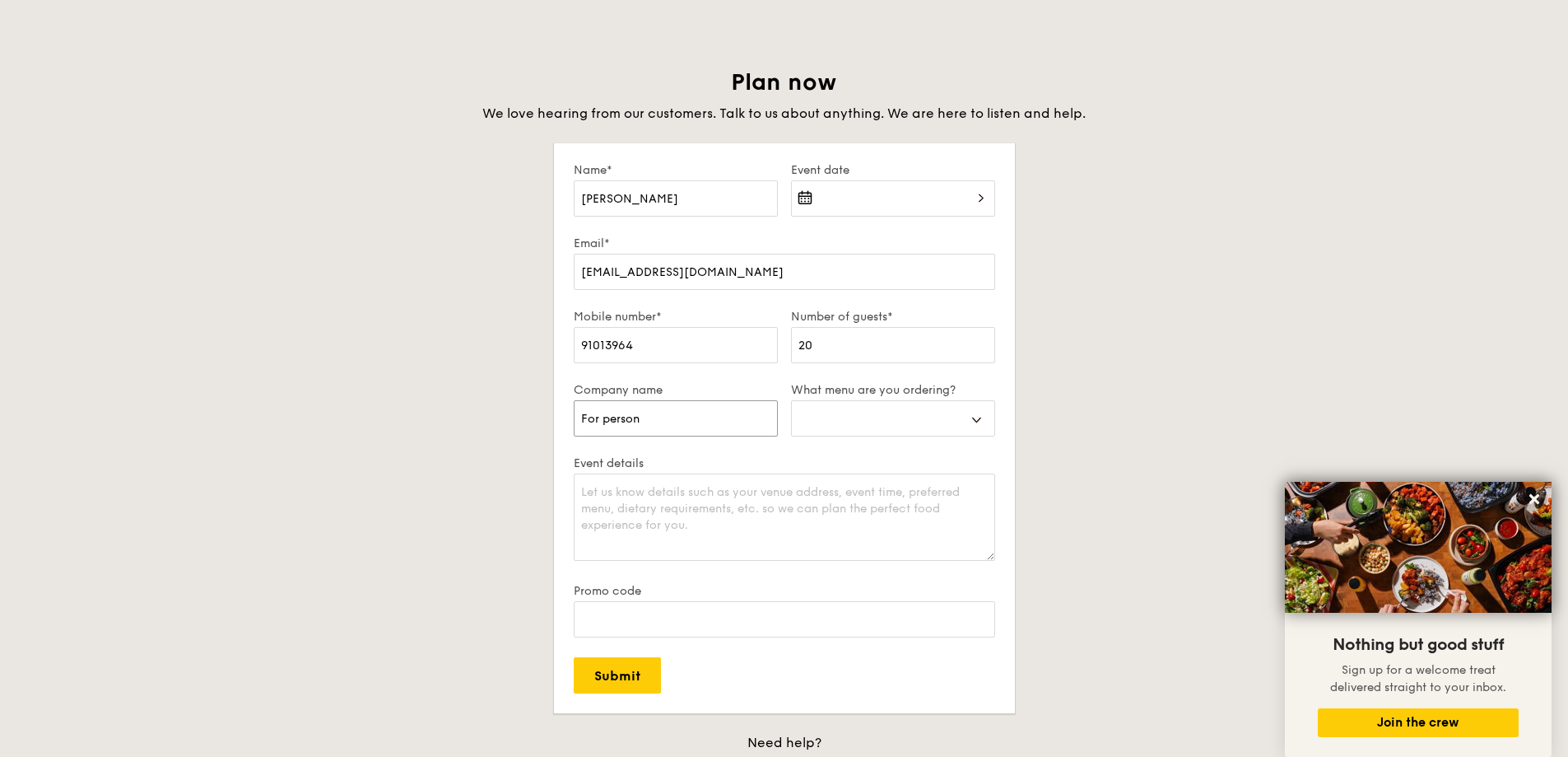
select select
type input "For personal"
select select
type input "For personal"
select select
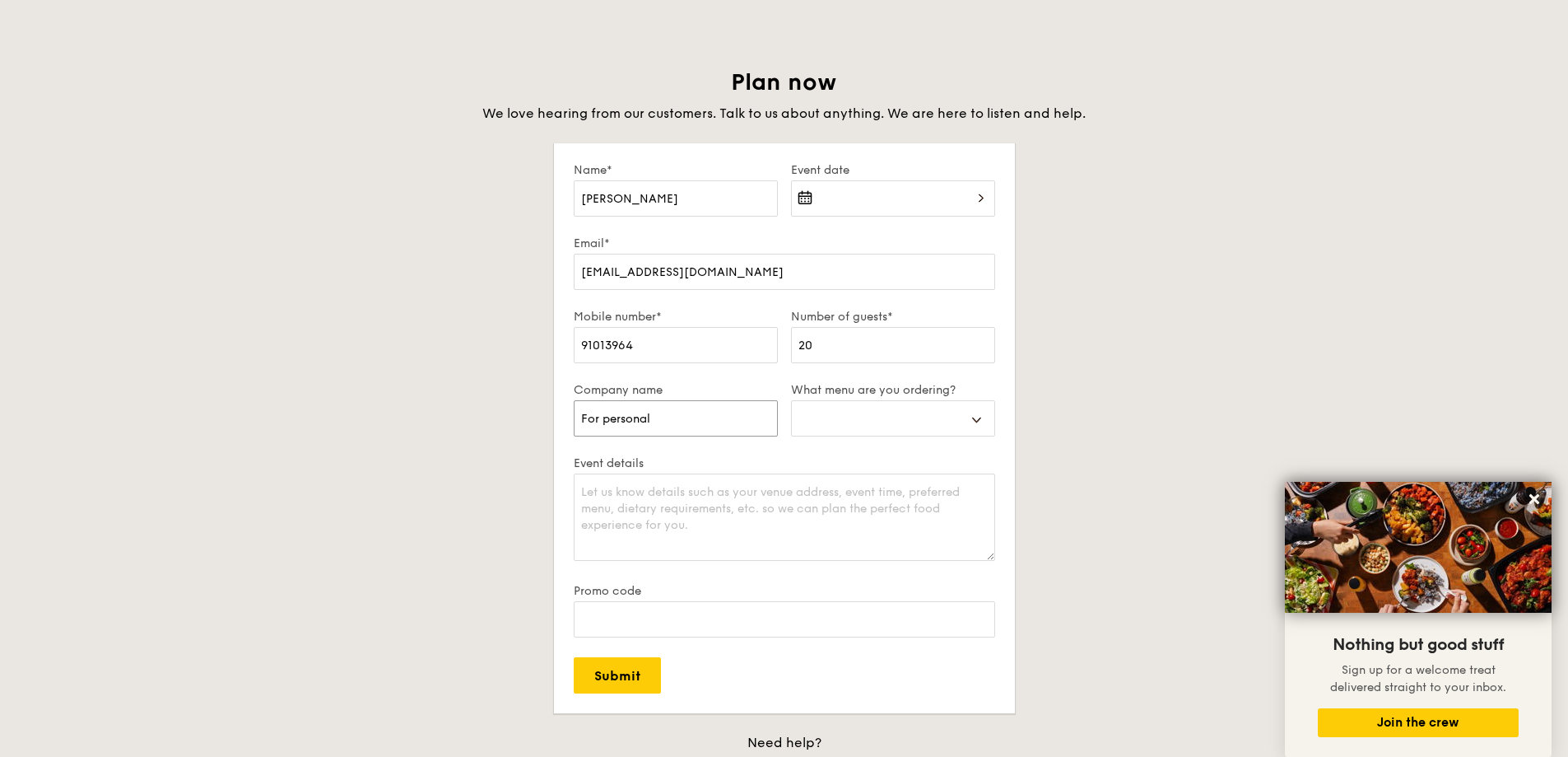
type input "For personal c"
select select
type input "For personal ca"
select select
type input "For personal cat"
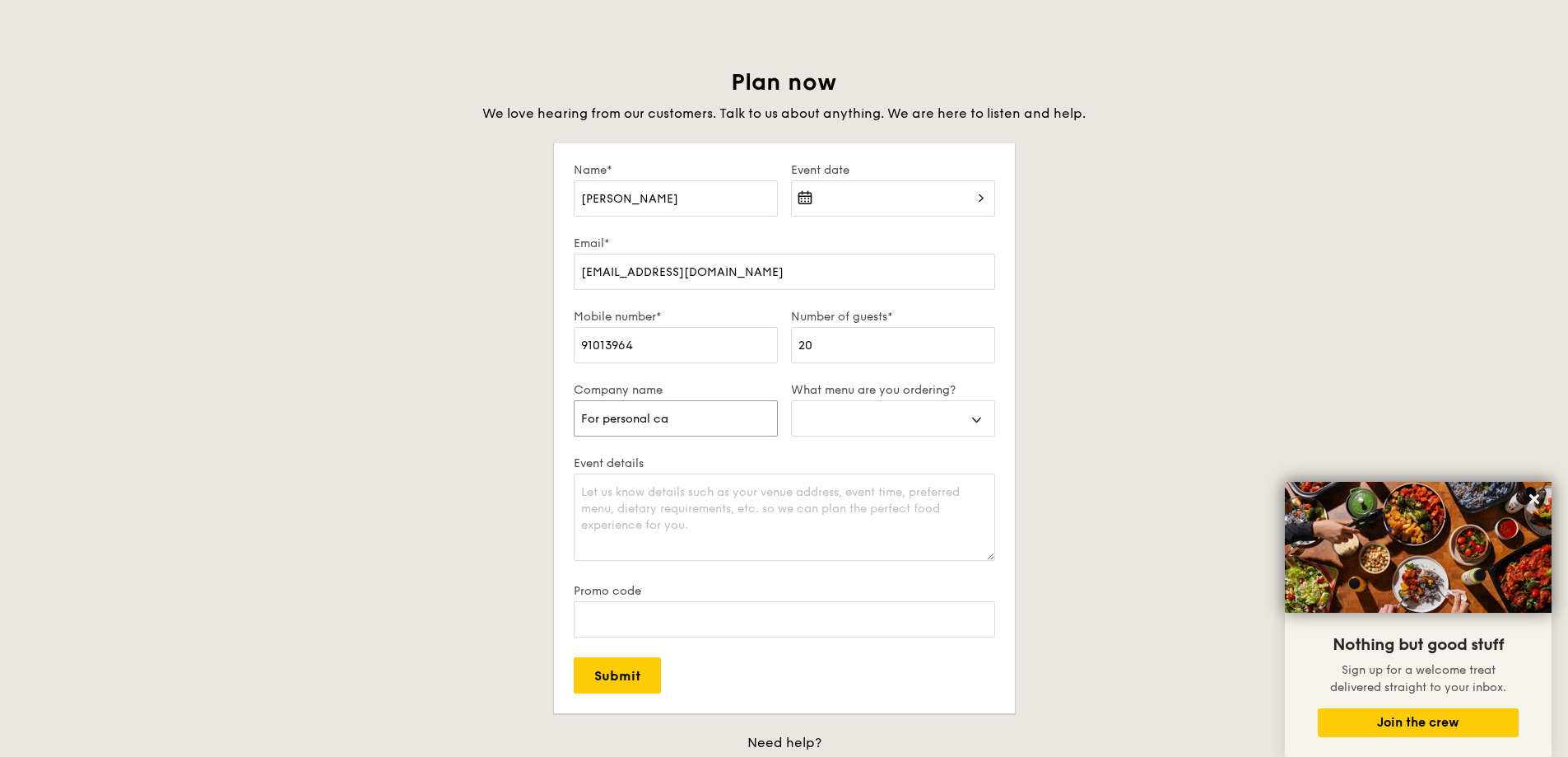
select select
type input "For personal cate"
select select
type input "For personal cater"
select select
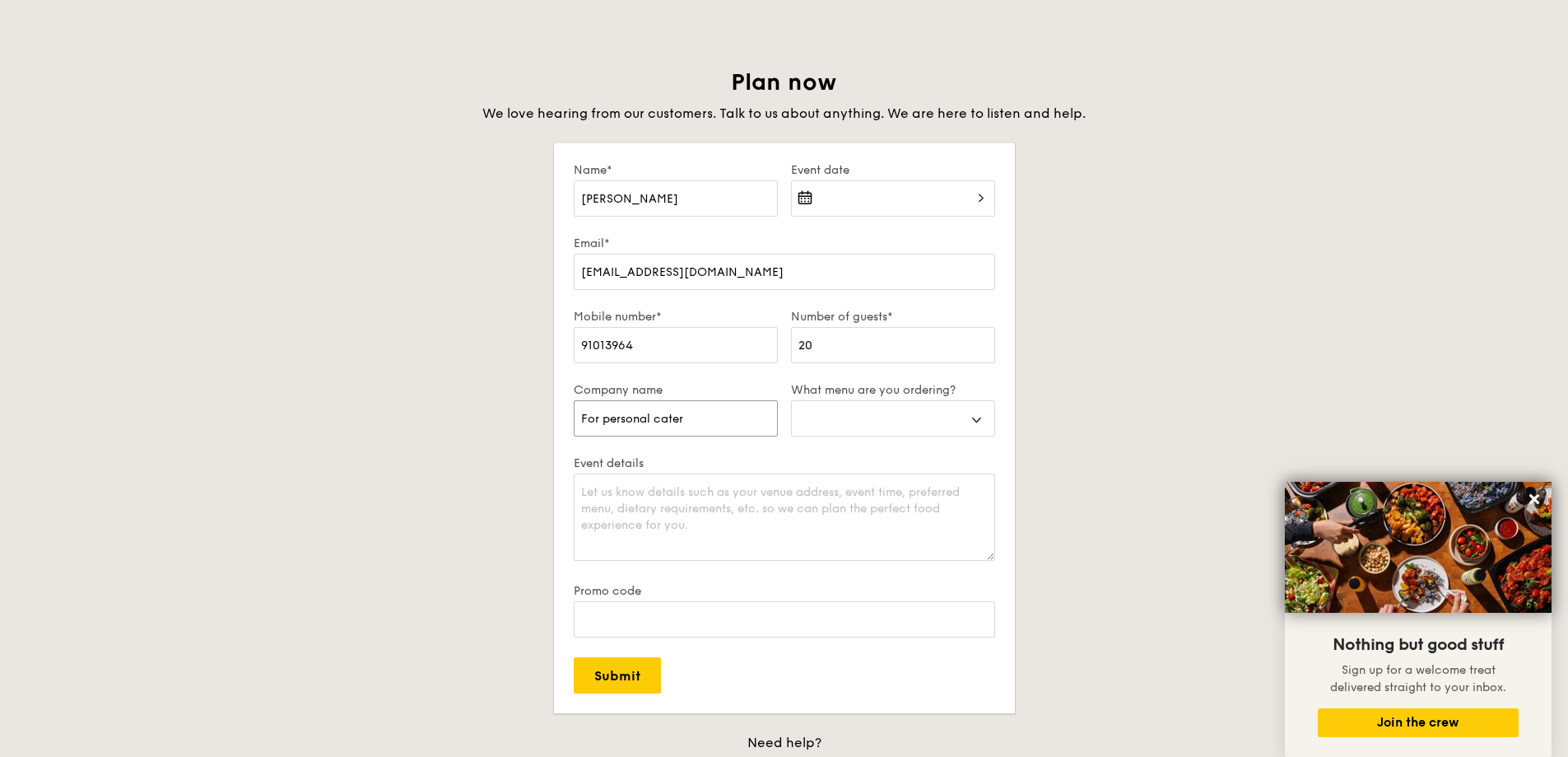
type input "For personal cateri"
select select
type input "For personal caterin"
select select
type input "For personal catering"
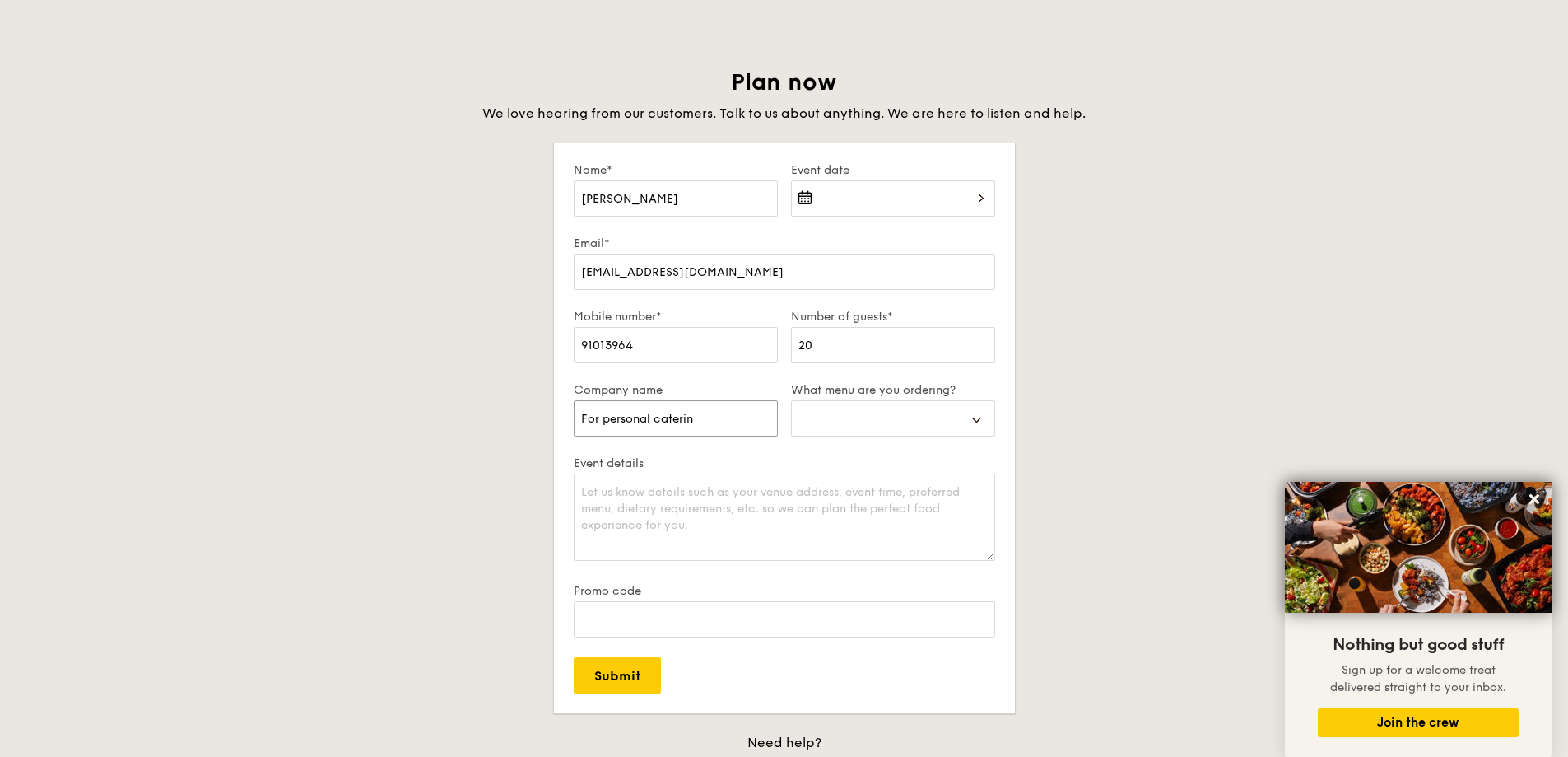
select select
type input "For personal catering"
select select
type input "For personal catering e"
select select
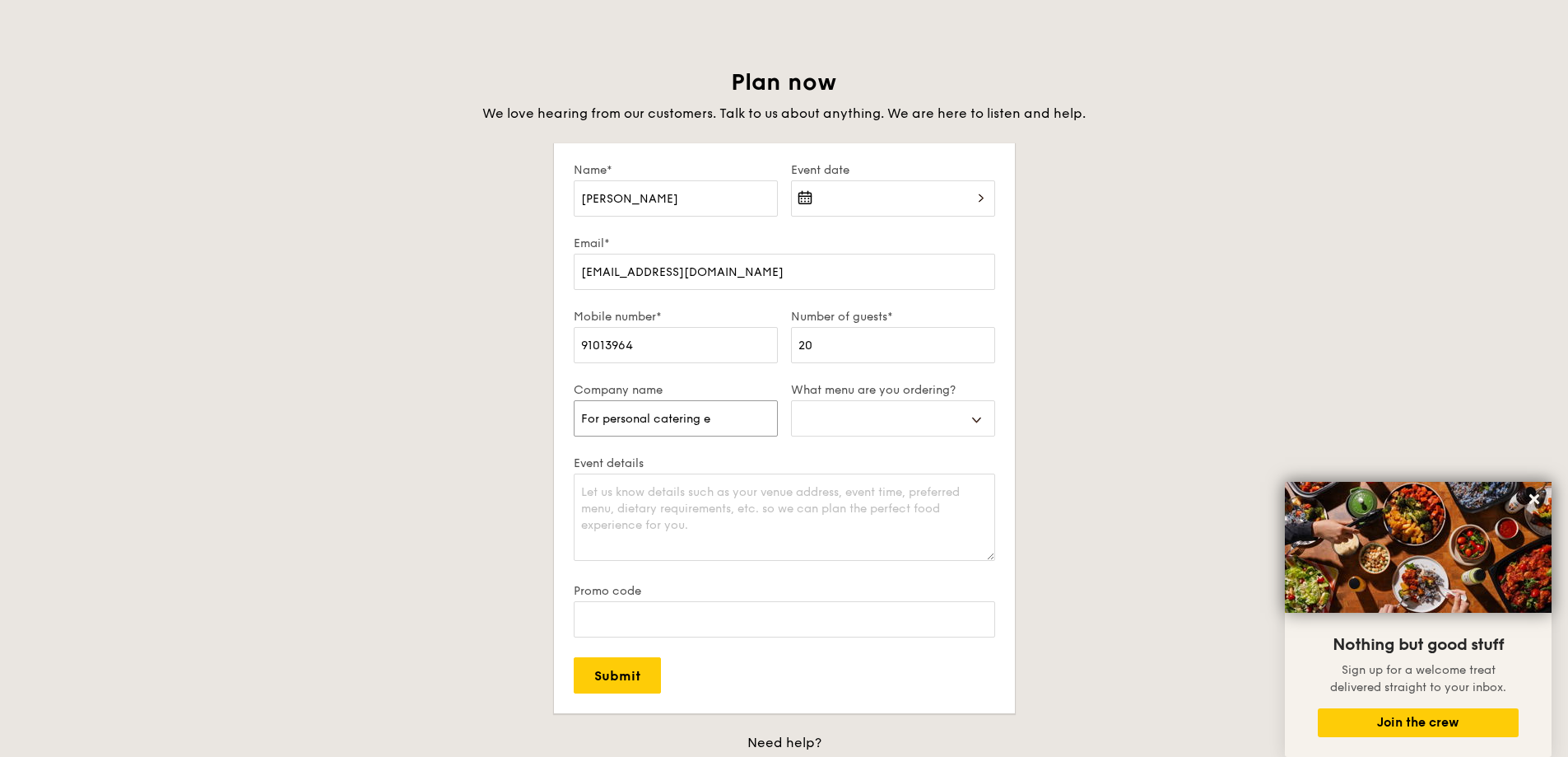
type input "For personal catering ev"
select select
type input "For personal catering eve"
select select
type input "For personal catering even"
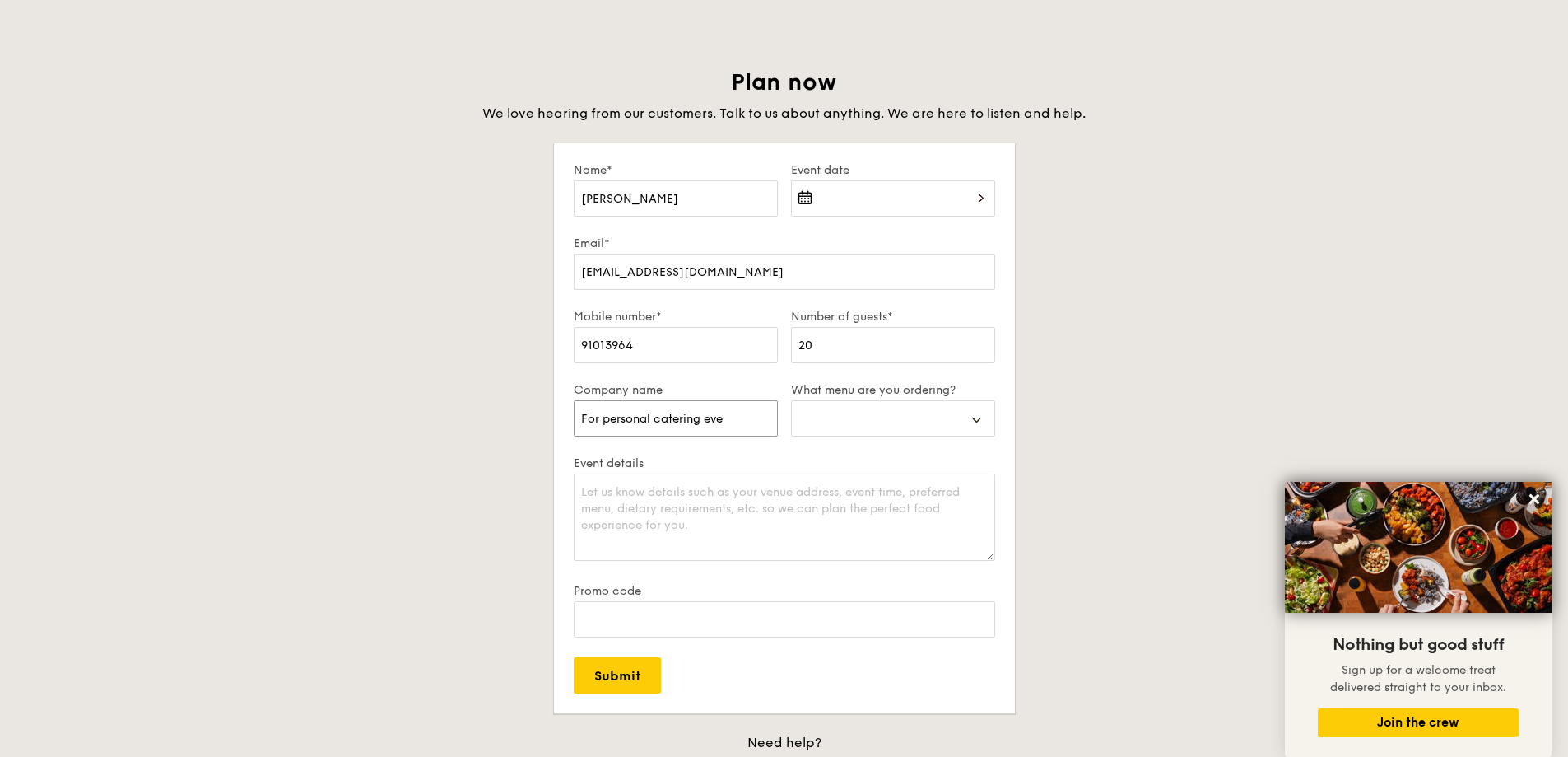
select select
type input "For personal catering event"
select select
type input "For personal catering event"
click at [901, 404] on select "Buffet Mini Buffet High Tea Canapés Meal Boxes Wedding" at bounding box center [893, 418] width 204 height 36
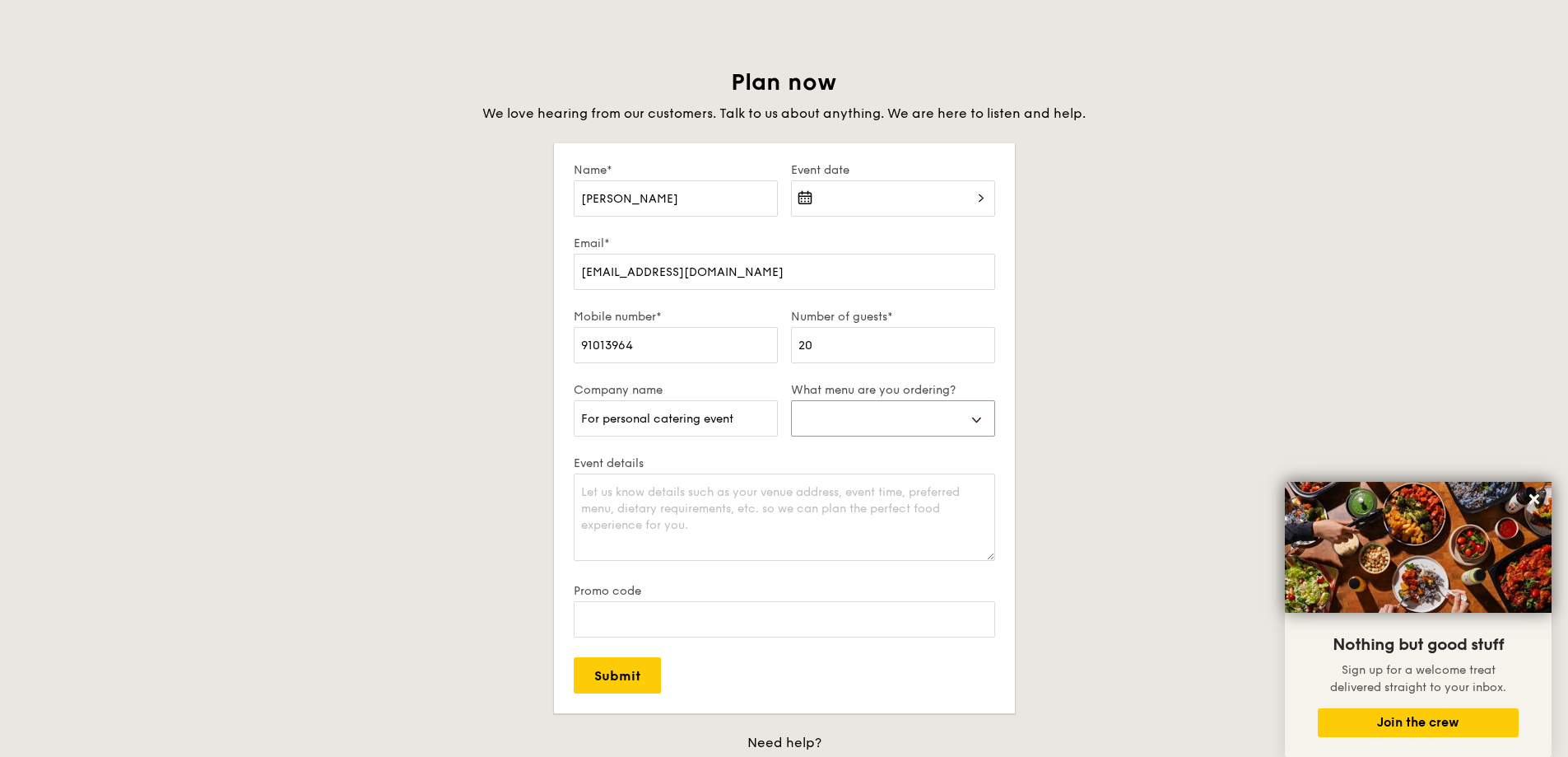
select select "buffet"
click at [791, 400] on select "Buffet Mini Buffet High Tea Canapés Meal Boxes Wedding" at bounding box center [893, 418] width 204 height 36
click at [719, 628] on input "Promo code" at bounding box center [784, 618] width 422 height 36
click at [745, 523] on textarea "Event details" at bounding box center [784, 517] width 422 height 87
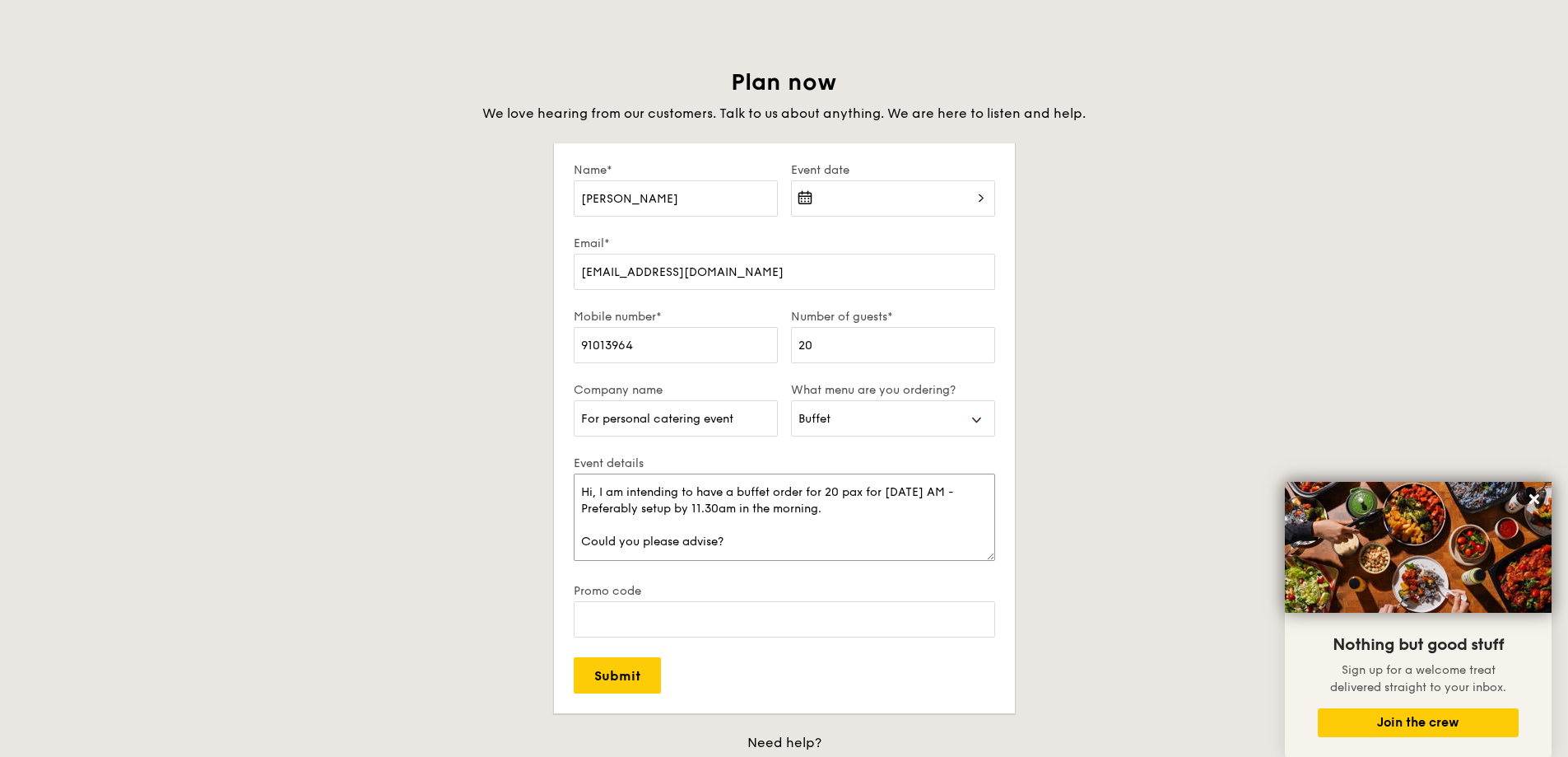
click at [740, 541] on textarea "Hi, I am intending to have a buffet order for 20 pax for 15th November AM - Pre…" at bounding box center [784, 517] width 422 height 87
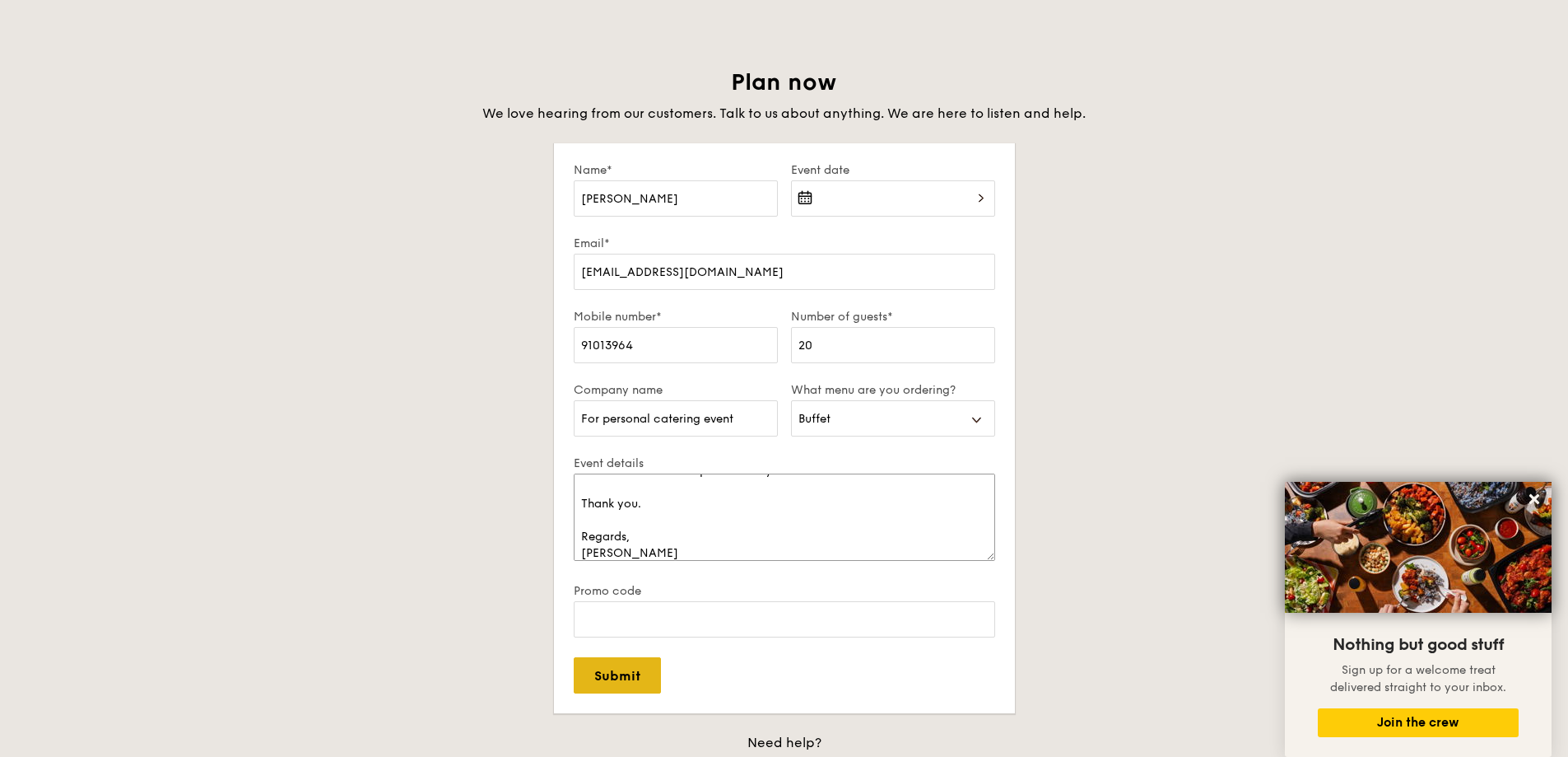
type textarea "Hi, I am intending to have a buffet order for 20 pax for 15th November AM - Pre…"
click at [629, 678] on input "Submit" at bounding box center [617, 675] width 87 height 36
select select
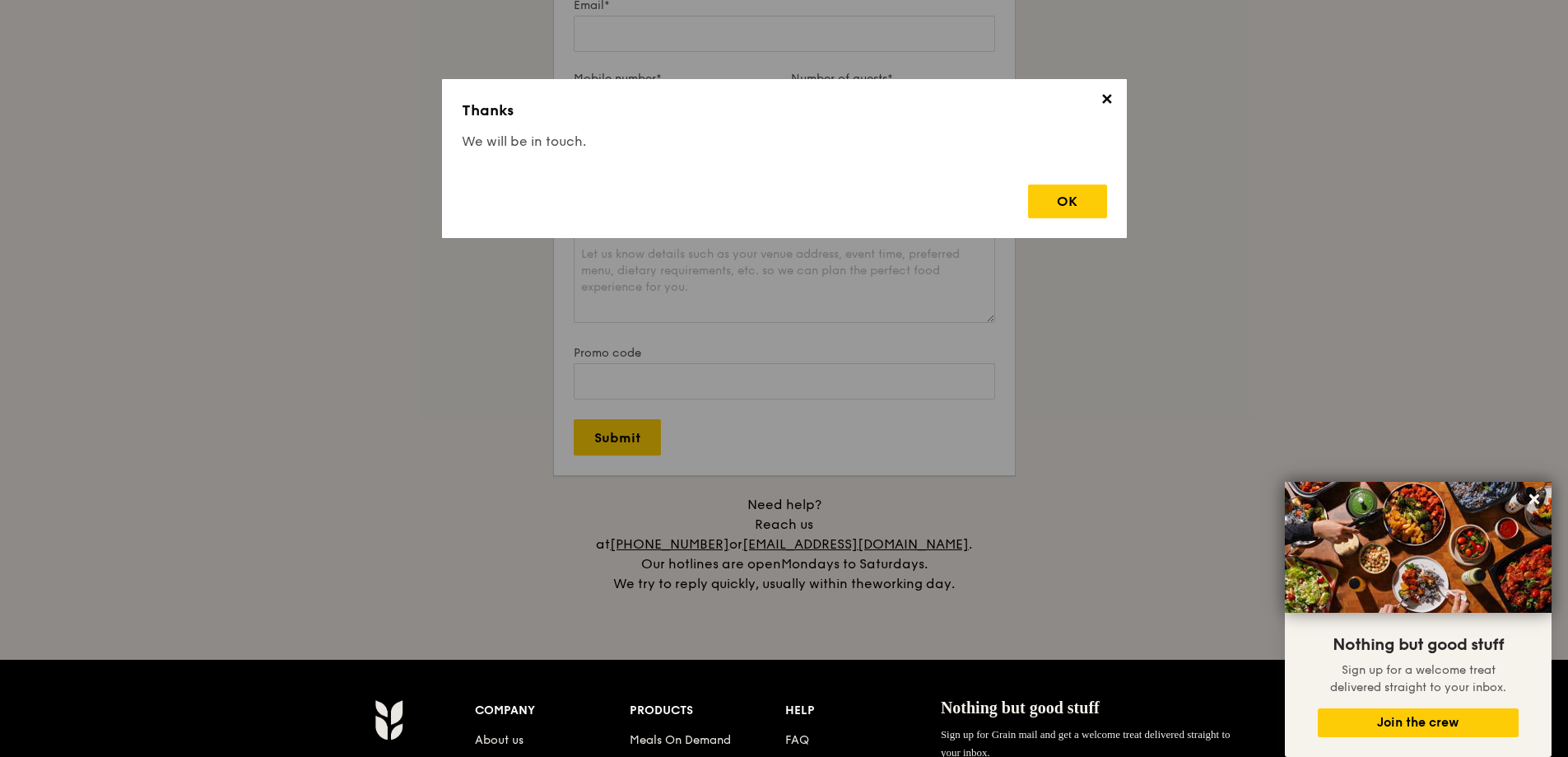
scroll to position [3046, 0]
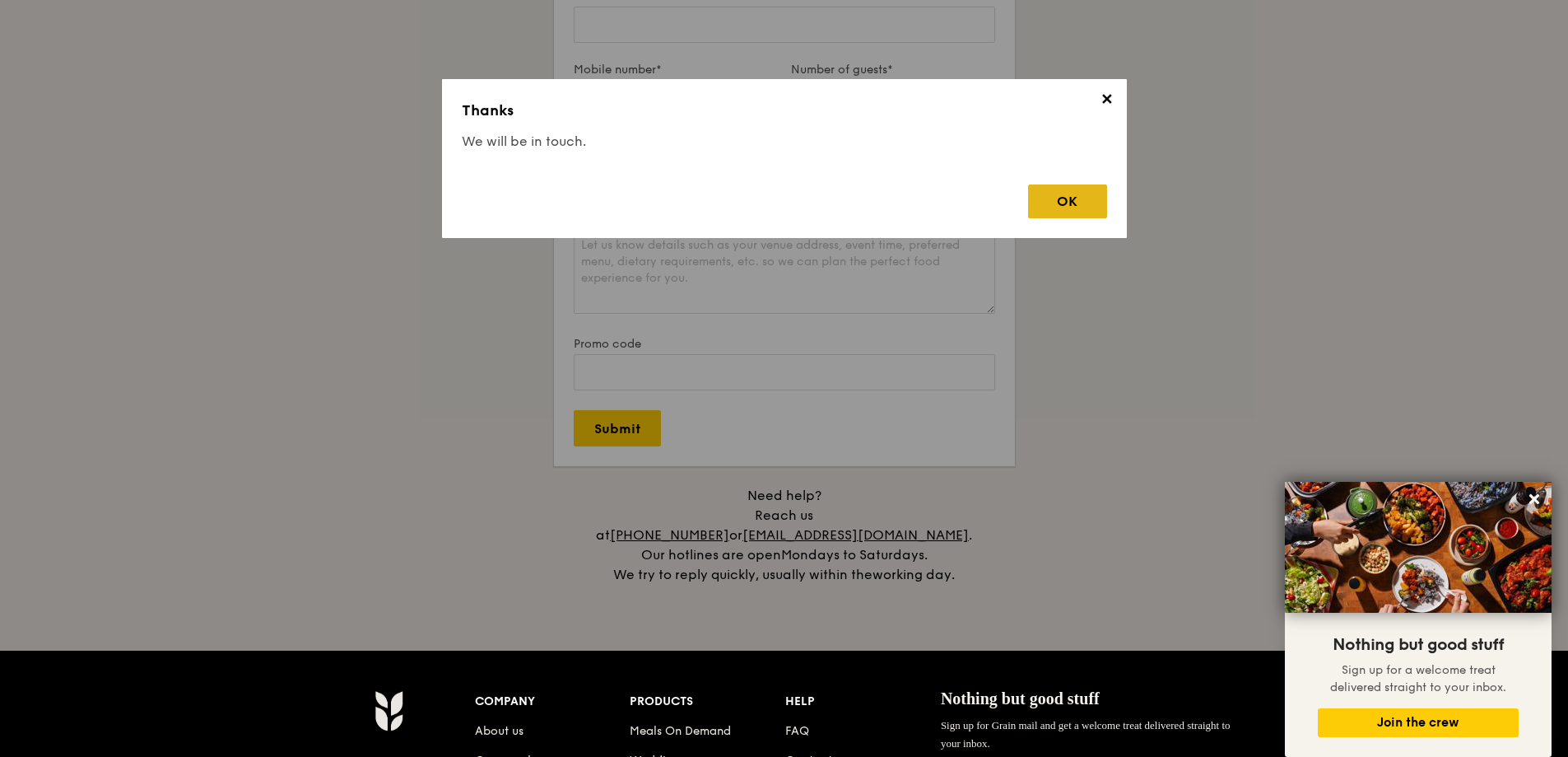
click at [1070, 200] on div "OK" at bounding box center [1067, 201] width 79 height 34
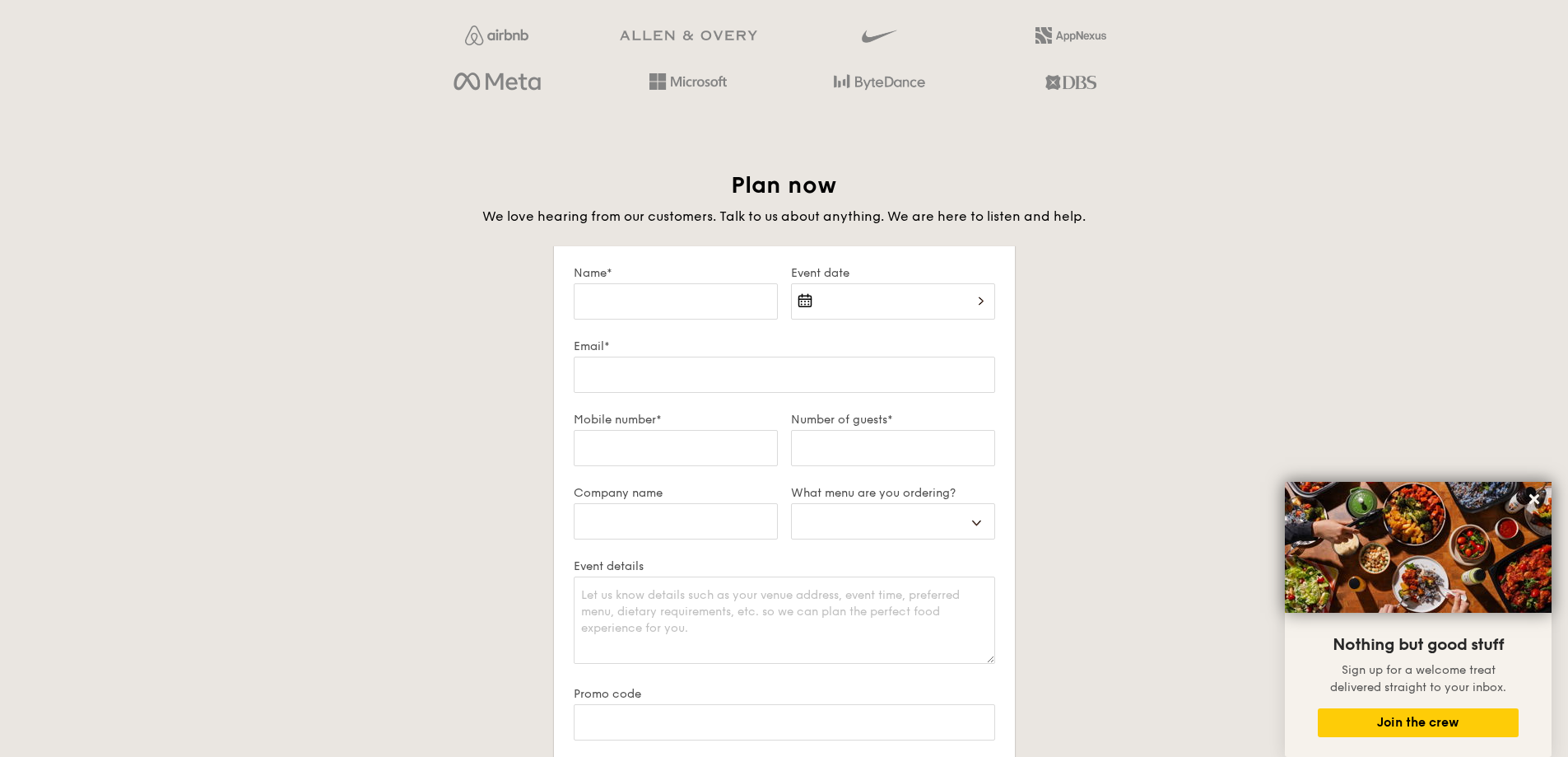
scroll to position [2552, 0]
